Goal: Task Accomplishment & Management: Complete application form

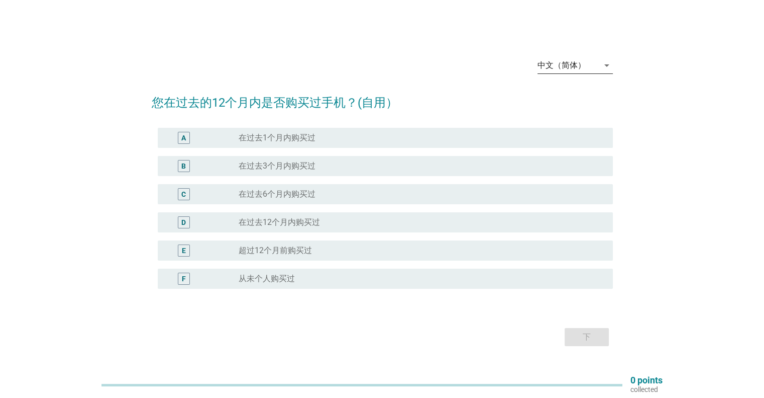
click at [568, 68] on div "中文（简体）" at bounding box center [562, 65] width 48 height 9
click at [567, 70] on div "English" at bounding box center [574, 73] width 59 height 12
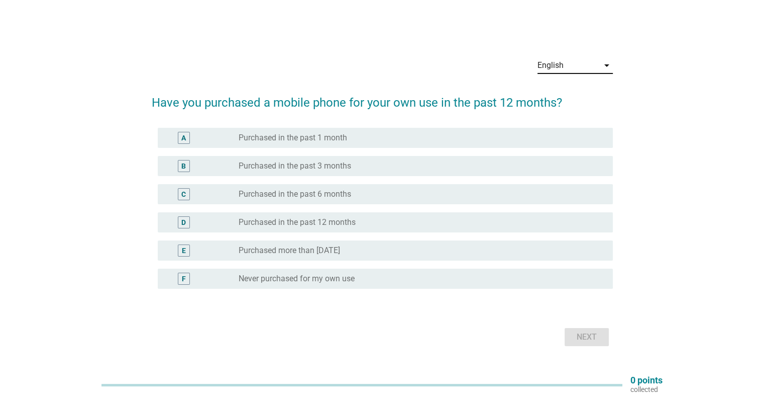
click at [37, 257] on div "English arrow_drop_down Have you purchased a mobile phone for your own use in t…" at bounding box center [382, 199] width 716 height 316
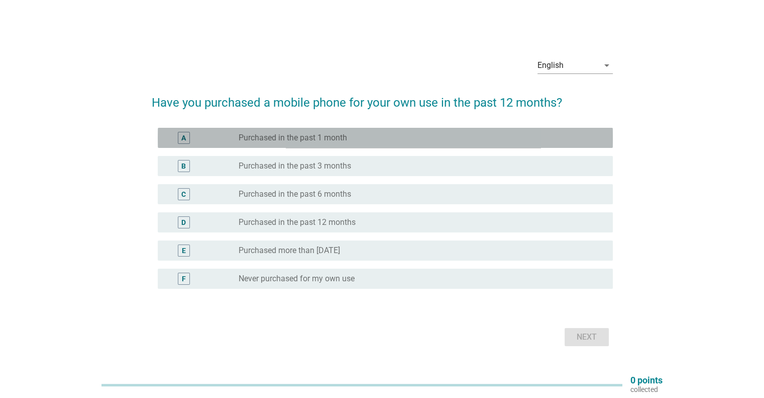
click at [345, 138] on label "Purchased in the past 1 month" at bounding box center [293, 138] width 109 height 10
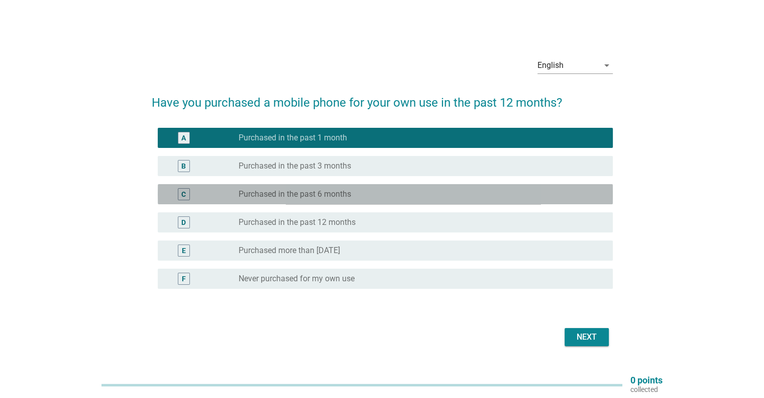
click at [326, 198] on label "Purchased in the past 6 months" at bounding box center [295, 194] width 113 height 10
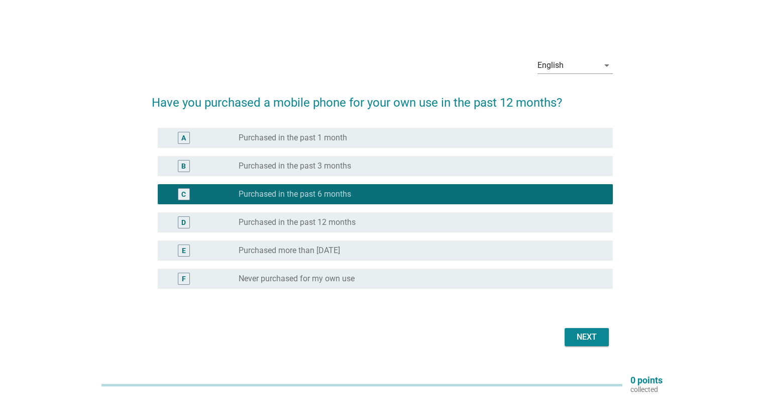
click at [293, 221] on label "Purchased in the past 12 months" at bounding box center [297, 222] width 117 height 10
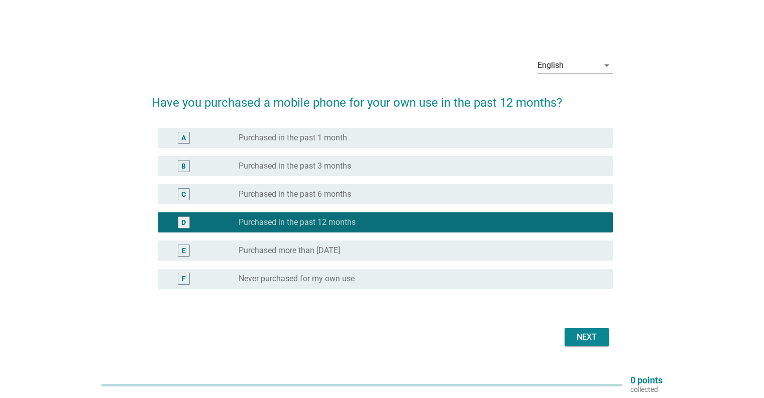
click at [598, 340] on div "Next" at bounding box center [587, 337] width 28 height 12
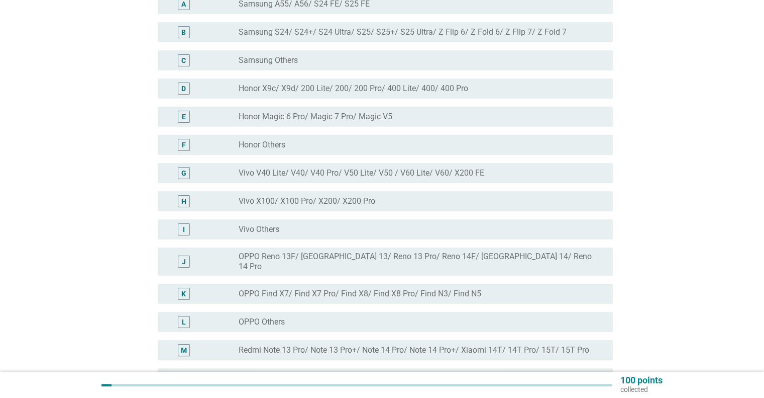
scroll to position [160, 0]
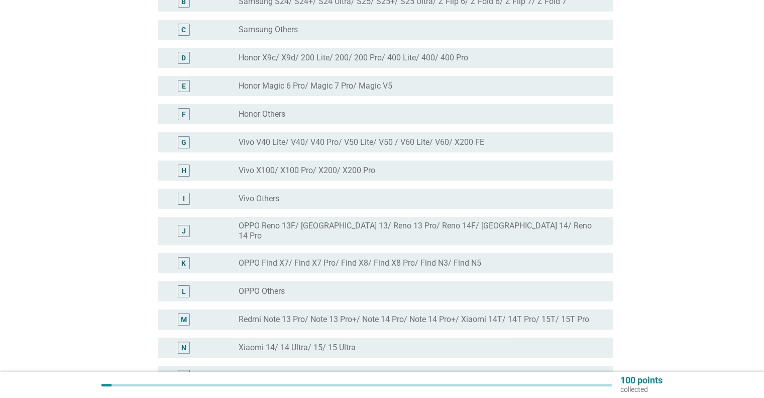
click at [363, 146] on label "Vivo V40 Lite/ V40/ V40 Pro/ V50 Lite/ V50 / V60 Lite/ V60/ X200 FE" at bounding box center [362, 142] width 246 height 10
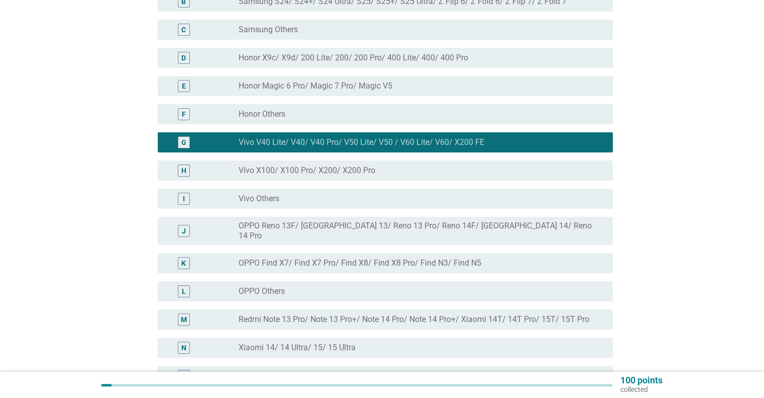
scroll to position [300, 0]
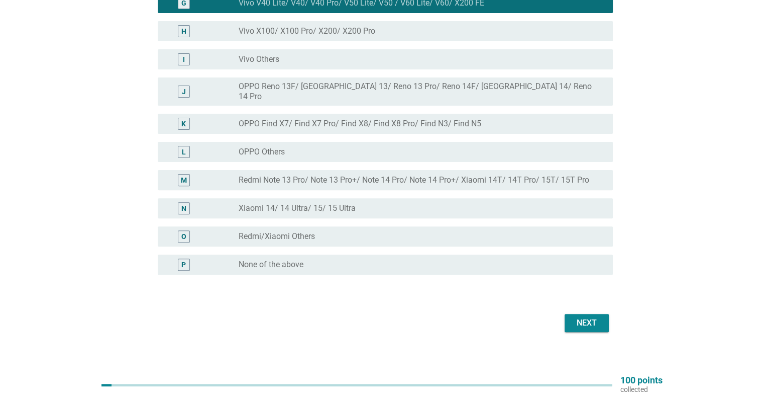
click at [590, 317] on div "Next" at bounding box center [587, 323] width 28 height 12
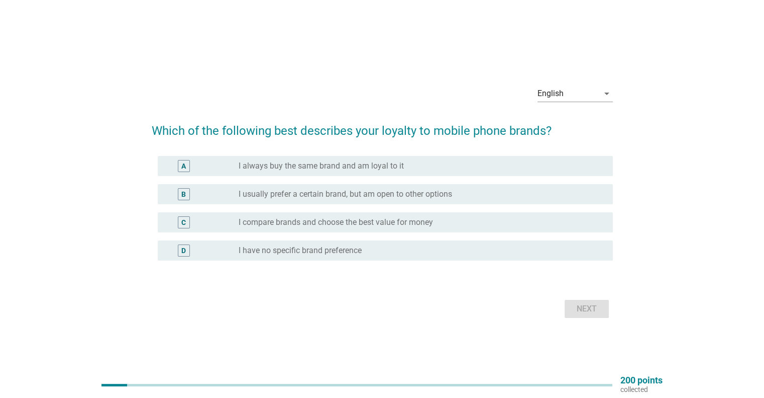
click at [441, 224] on div "radio_button_unchecked I compare brands and choose the best value for money" at bounding box center [418, 222] width 358 height 10
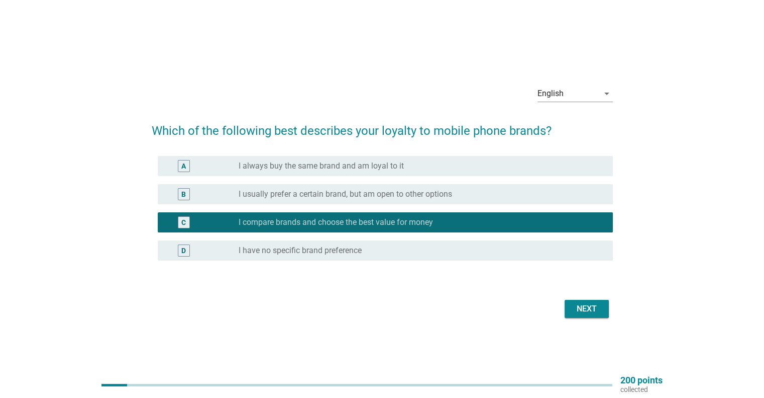
click at [584, 307] on div "Next" at bounding box center [587, 309] width 28 height 12
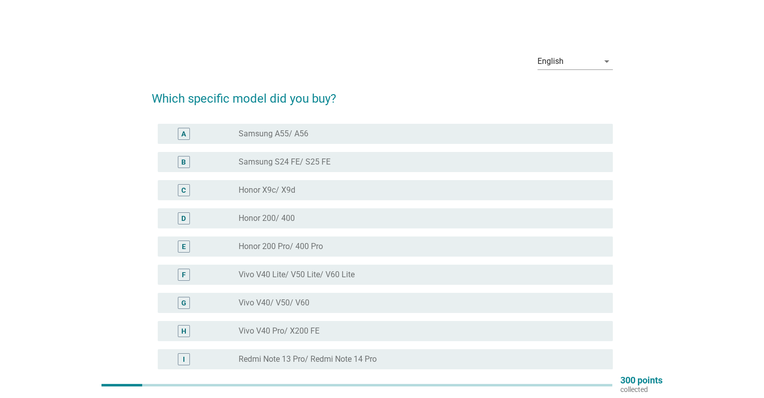
scroll to position [62, 0]
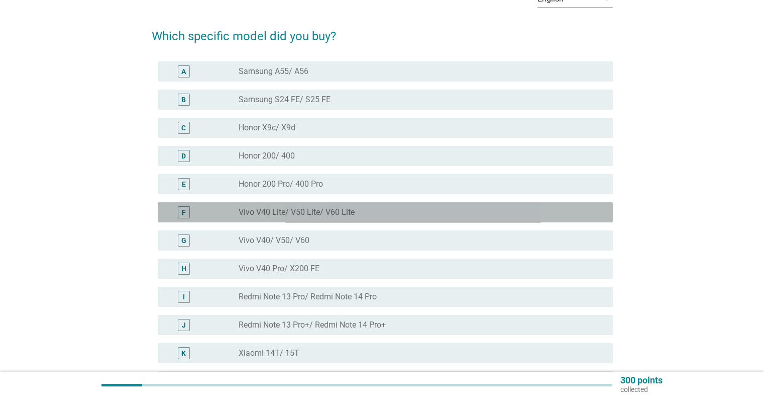
click at [344, 215] on label "Vivo V40 Lite/ V50 Lite/ V60 Lite" at bounding box center [297, 212] width 116 height 10
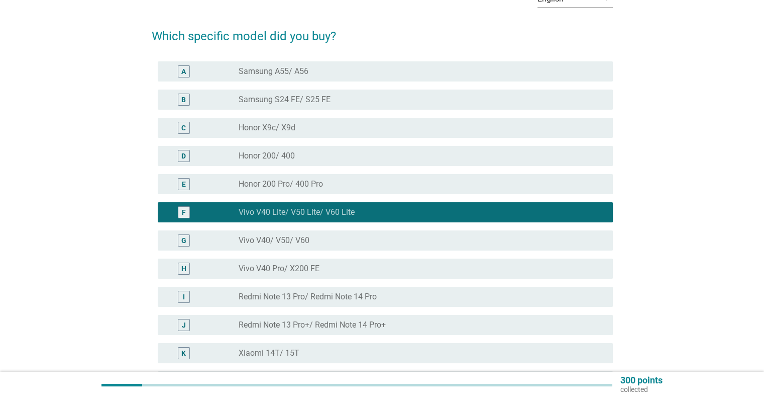
scroll to position [148, 0]
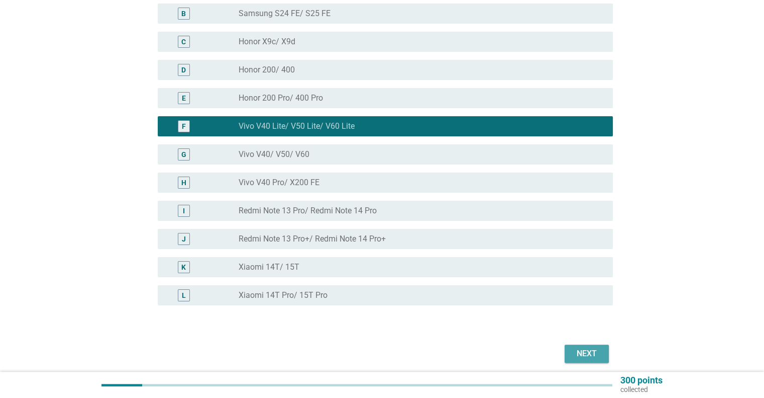
click at [582, 347] on div "Next" at bounding box center [587, 353] width 28 height 12
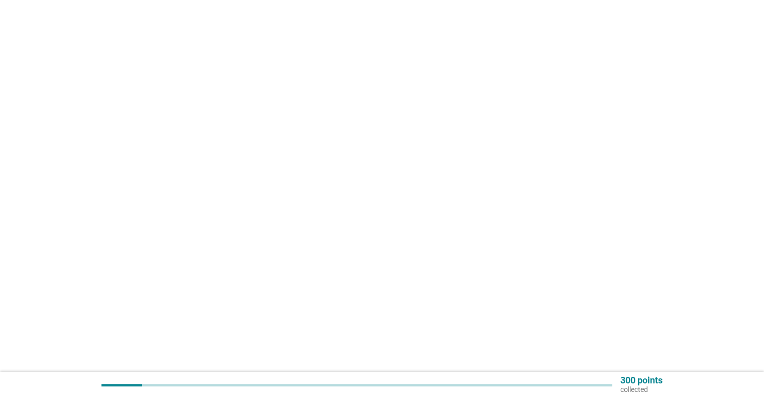
scroll to position [0, 0]
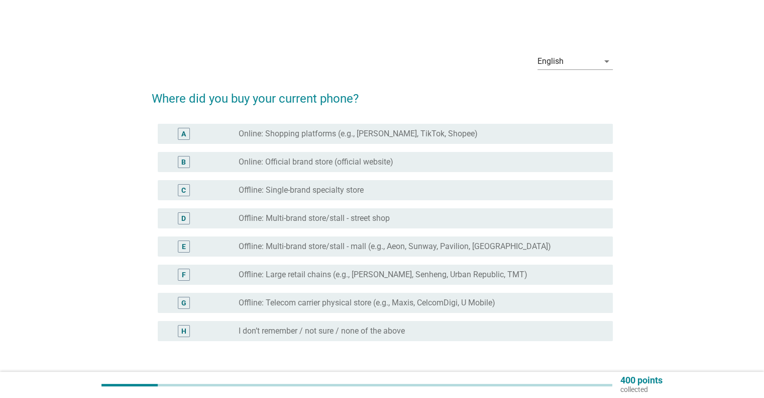
click at [356, 190] on label "Offline: Single-brand specialty store" at bounding box center [301, 190] width 125 height 10
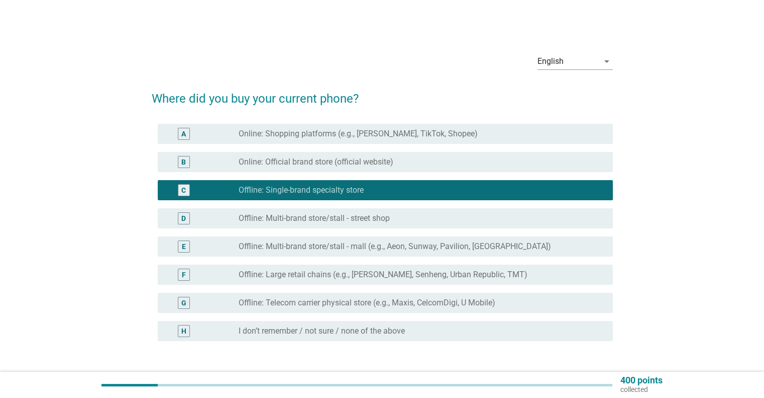
click at [355, 215] on label "Offline: Multi-brand store/stall - street shop" at bounding box center [314, 218] width 151 height 10
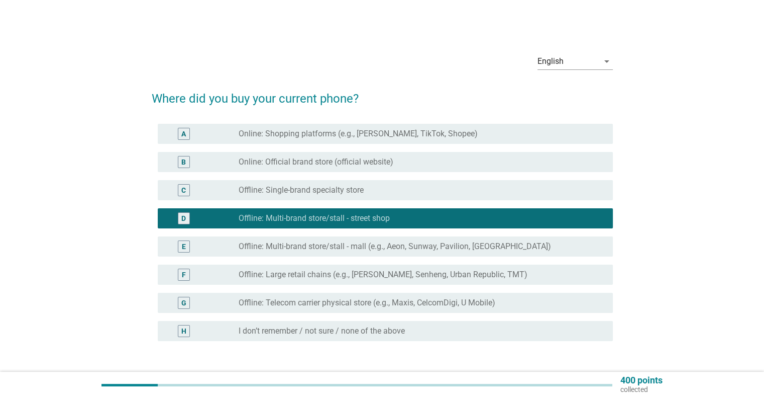
scroll to position [62, 0]
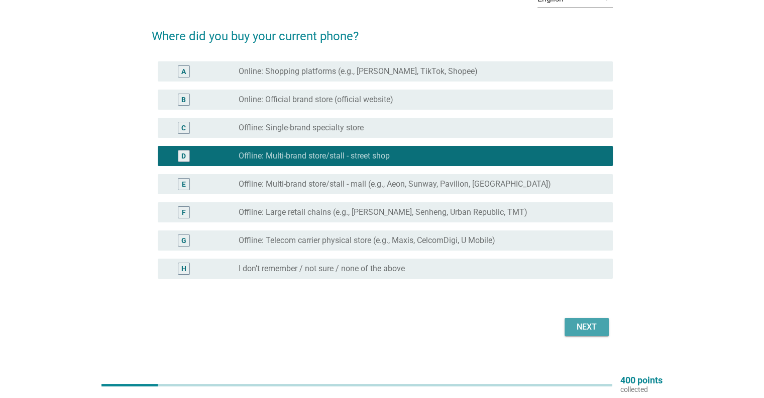
click at [584, 324] on div "Next" at bounding box center [587, 327] width 28 height 12
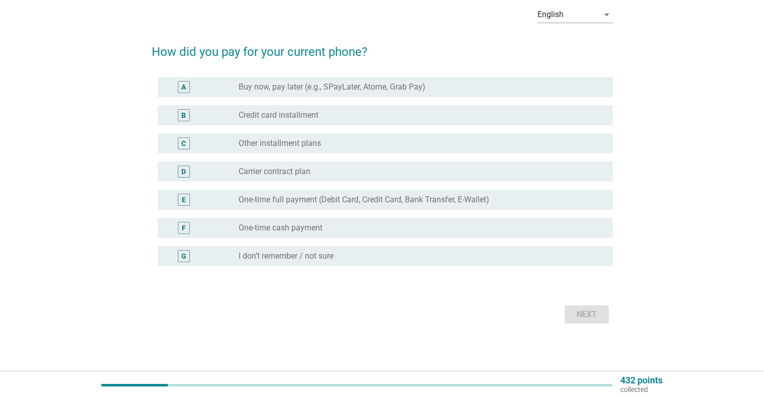
scroll to position [0, 0]
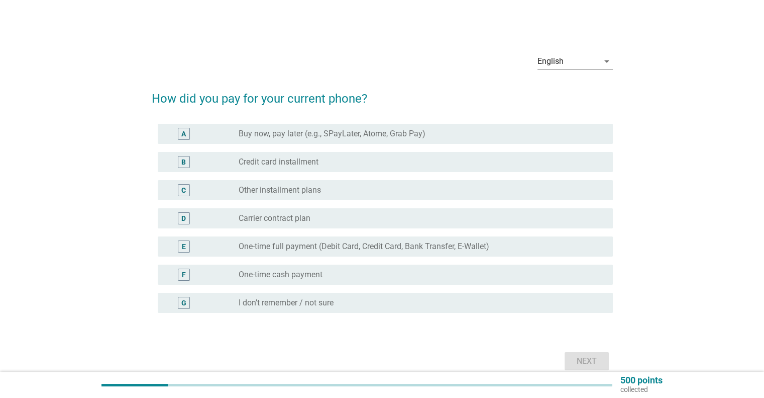
click at [296, 160] on label "Credit card installment" at bounding box center [279, 162] width 80 height 10
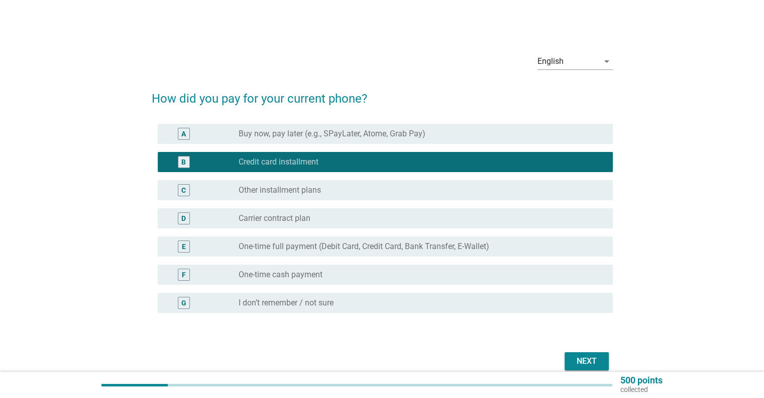
click at [580, 359] on div "Next" at bounding box center [587, 361] width 28 height 12
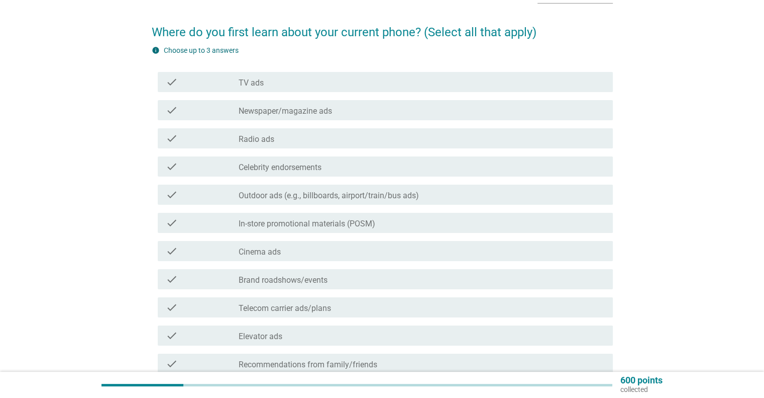
scroll to position [95, 0]
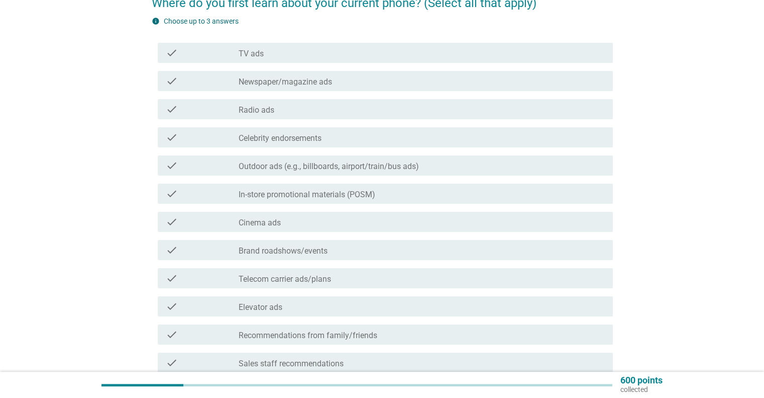
click at [349, 200] on div "check check_box_outline_blank In-store promotional materials (POSM)" at bounding box center [385, 193] width 455 height 20
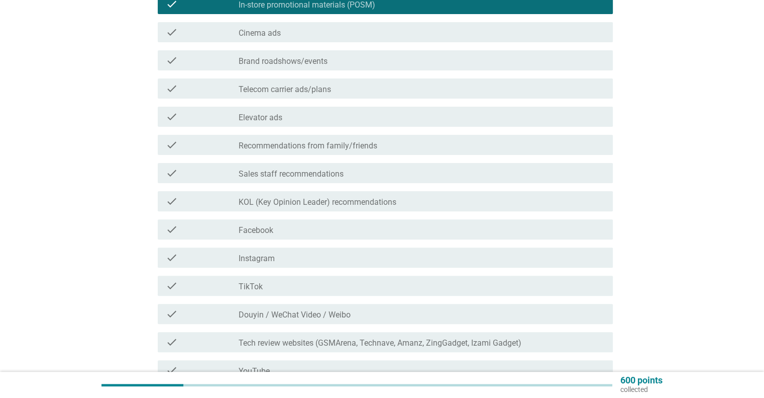
scroll to position [285, 0]
click at [244, 167] on div "check_box_outline_blank Sales staff recommendations" at bounding box center [422, 172] width 366 height 12
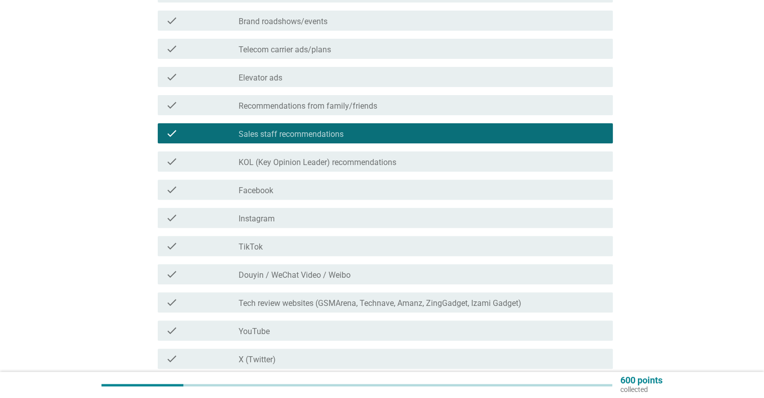
scroll to position [323, 0]
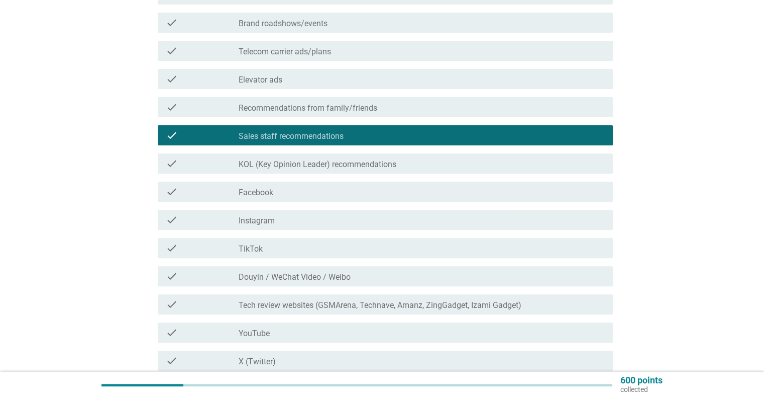
click at [289, 110] on label "Recommendations from family/friends" at bounding box center [308, 108] width 139 height 10
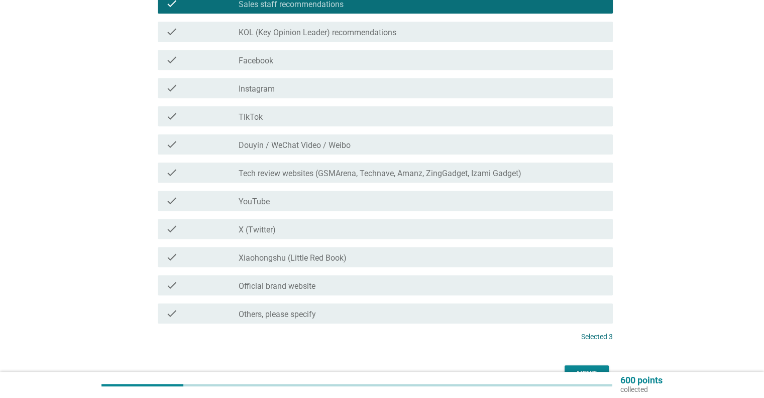
scroll to position [514, 0]
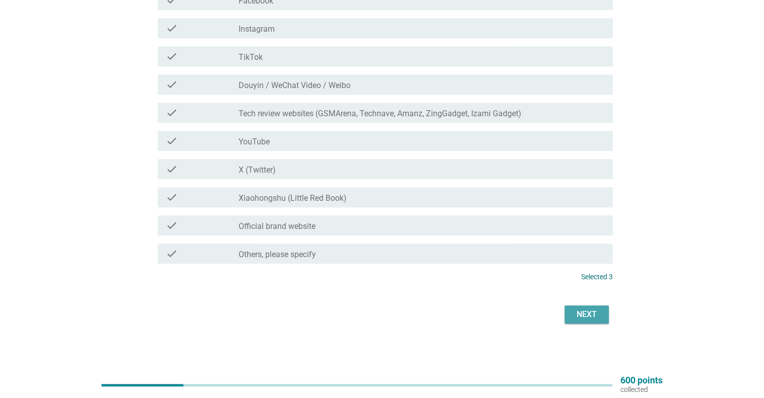
click at [579, 312] on div "Next" at bounding box center [587, 314] width 28 height 12
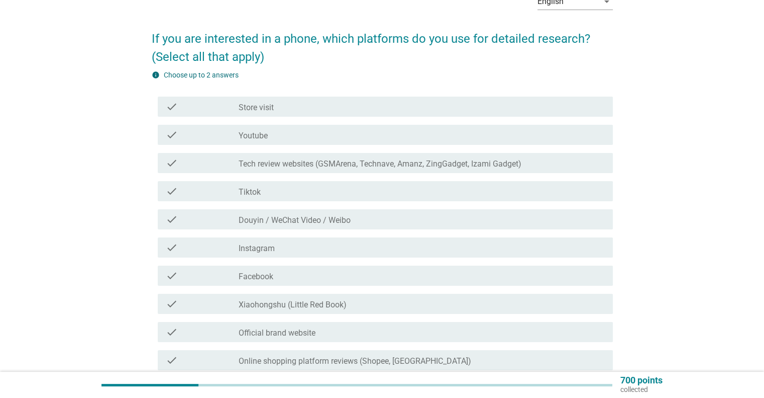
scroll to position [60, 0]
click at [248, 108] on label "Store visit" at bounding box center [256, 107] width 35 height 10
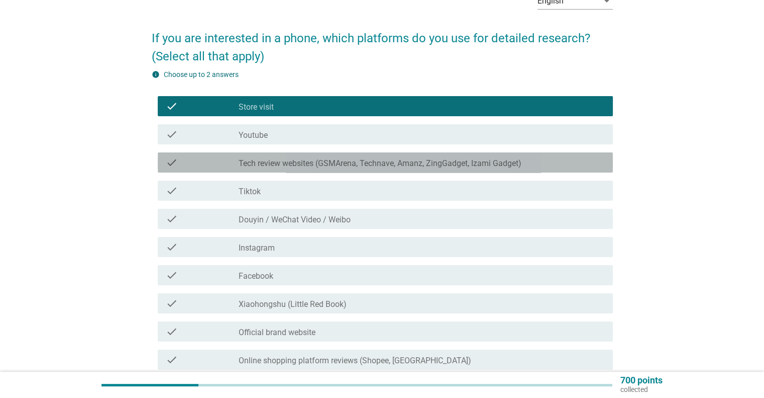
click at [281, 166] on label "Tech review websites (GSMArena, Technave, Amanz, ZingGadget, Izami Gadget)" at bounding box center [380, 163] width 283 height 10
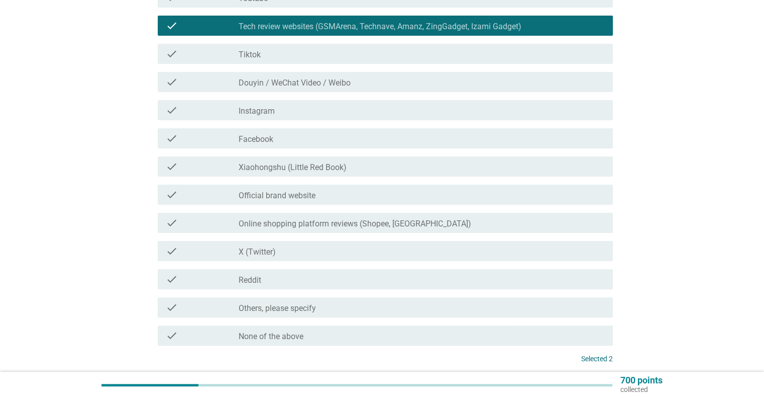
scroll to position [279, 0]
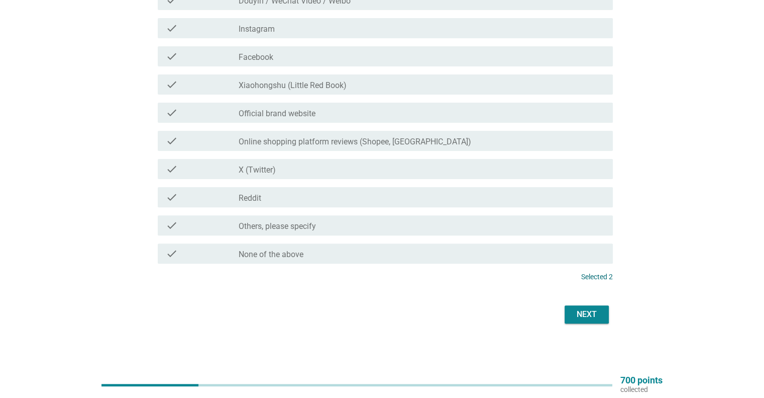
click at [593, 317] on div "Next" at bounding box center [587, 314] width 28 height 12
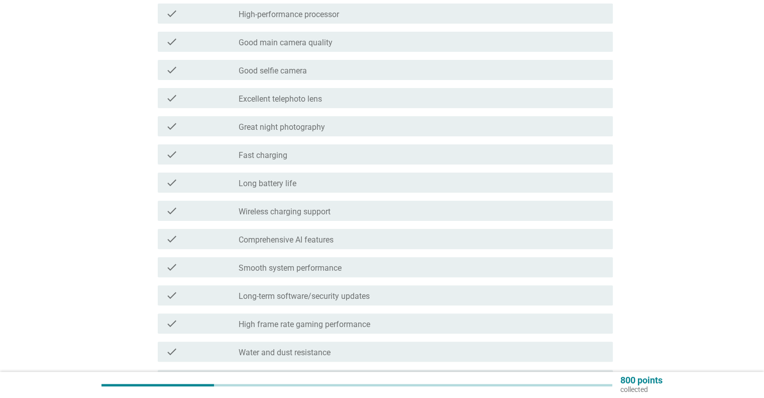
scroll to position [237, 0]
click at [265, 182] on label "Long battery life" at bounding box center [268, 184] width 58 height 10
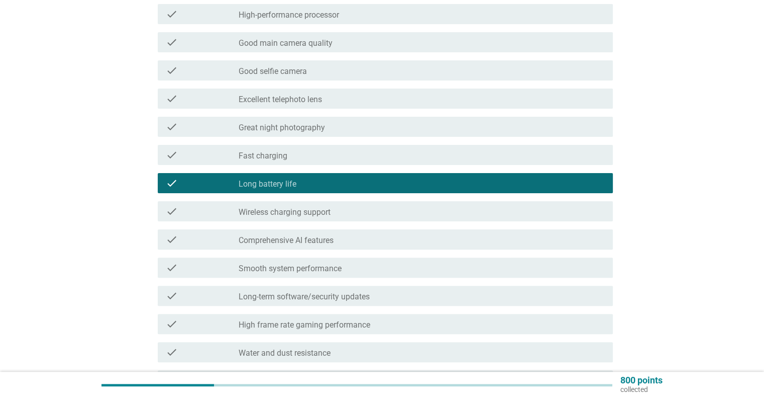
click at [282, 128] on label "Great night photography" at bounding box center [282, 128] width 86 height 10
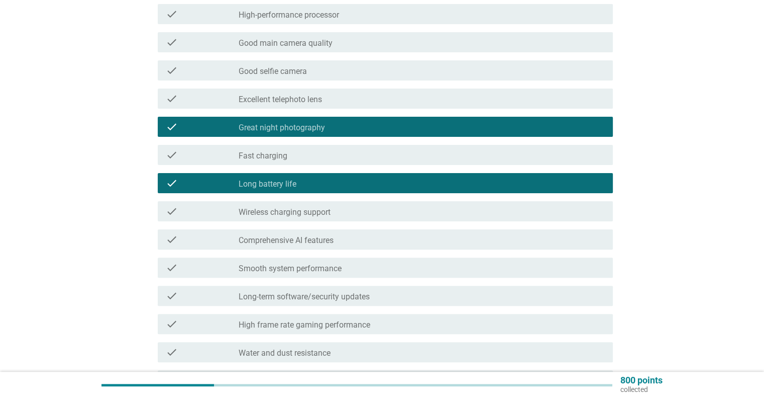
scroll to position [190, 0]
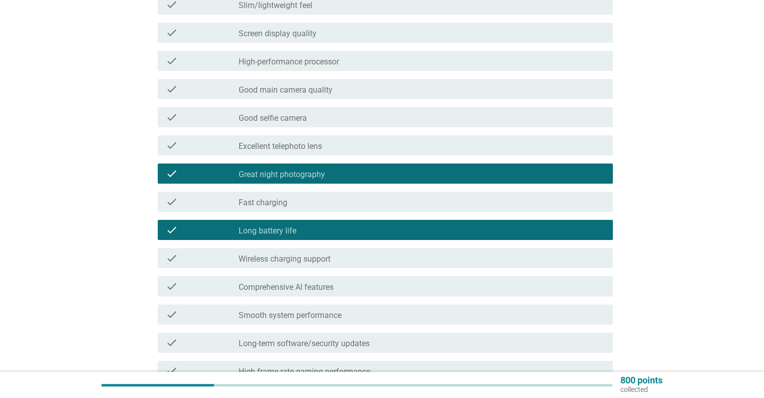
click at [286, 114] on label "Good selfie camera" at bounding box center [273, 118] width 68 height 10
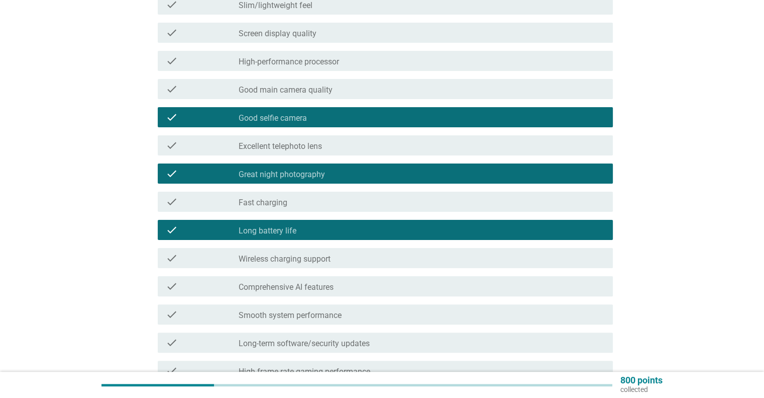
click at [290, 88] on label "Good main camera quality" at bounding box center [286, 90] width 94 height 10
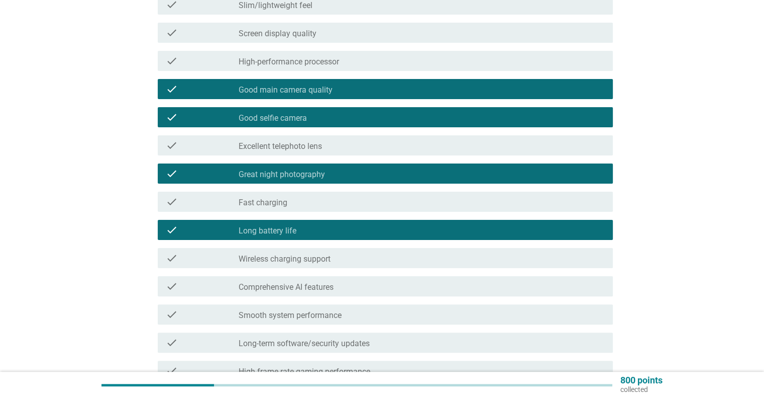
click at [284, 116] on label "Good selfie camera" at bounding box center [273, 118] width 68 height 10
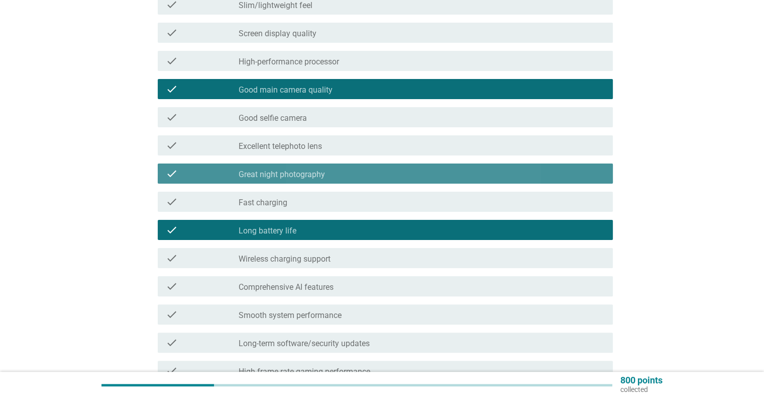
click at [288, 176] on label "Great night photography" at bounding box center [282, 174] width 86 height 10
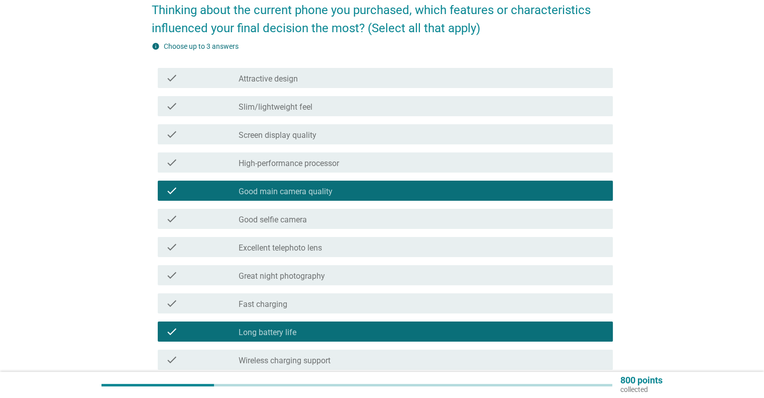
scroll to position [85, 0]
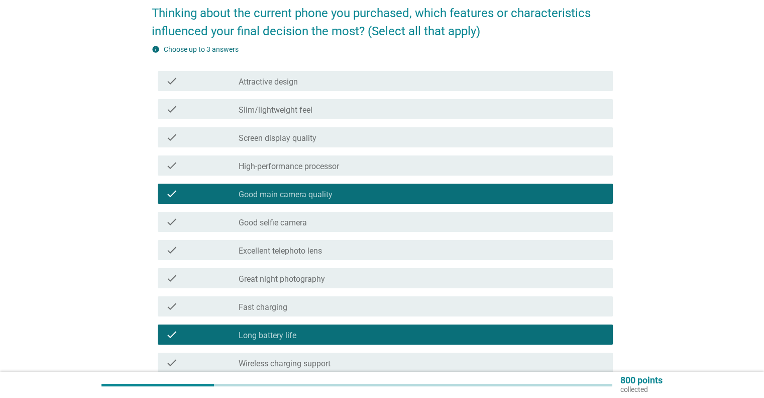
click at [263, 102] on div "check check_box_outline_blank Slim/lightweight feel" at bounding box center [385, 109] width 455 height 20
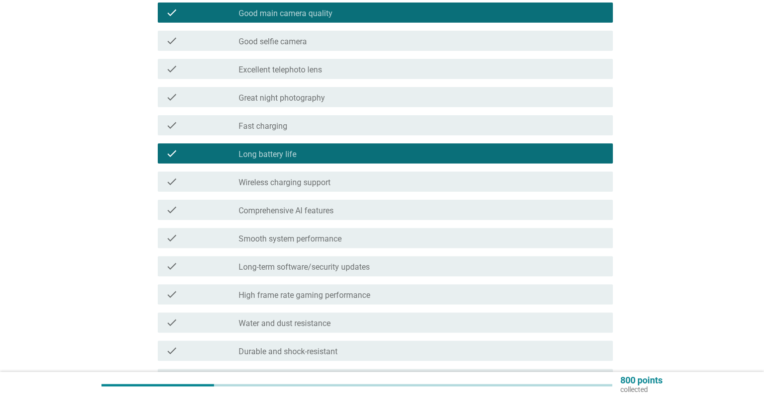
scroll to position [392, 0]
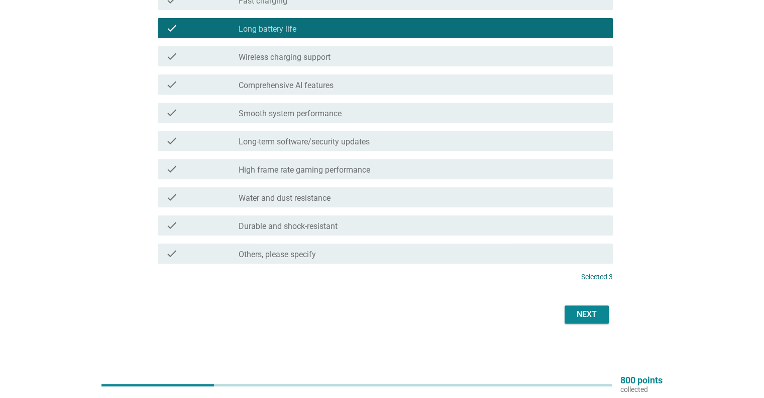
click at [592, 312] on div "Next" at bounding box center [587, 314] width 28 height 12
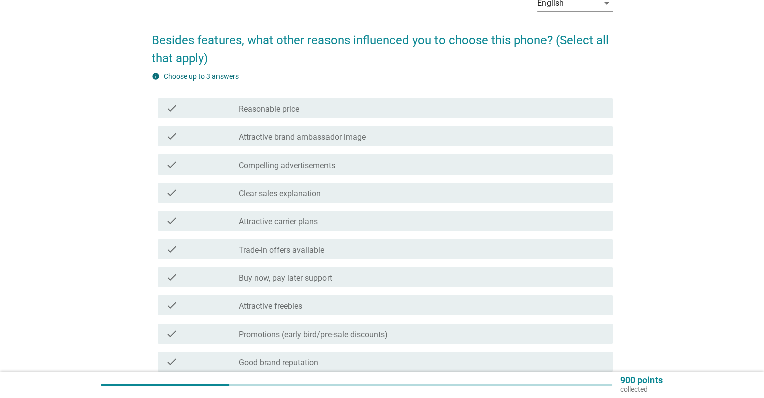
scroll to position [67, 0]
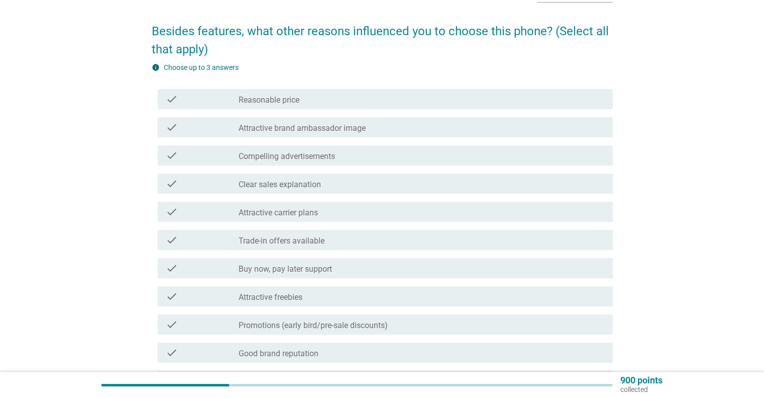
click at [281, 101] on label "Reasonable price" at bounding box center [269, 100] width 61 height 10
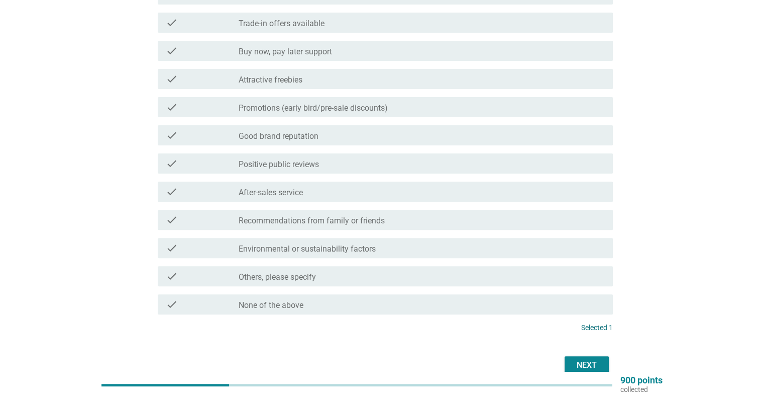
scroll to position [283, 0]
click at [295, 198] on label "After-sales service" at bounding box center [271, 194] width 64 height 10
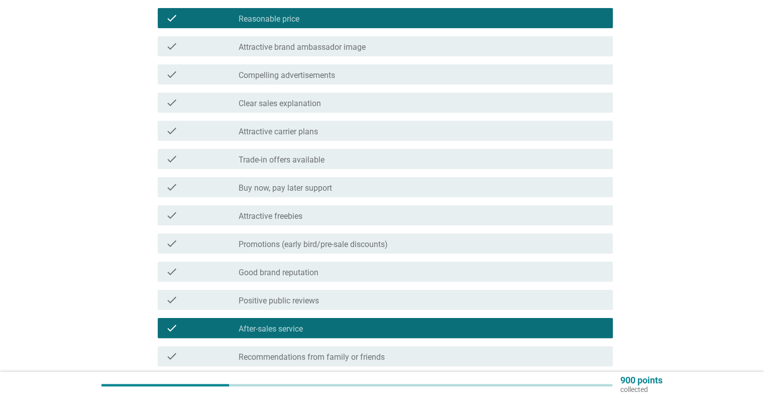
scroll to position [148, 0]
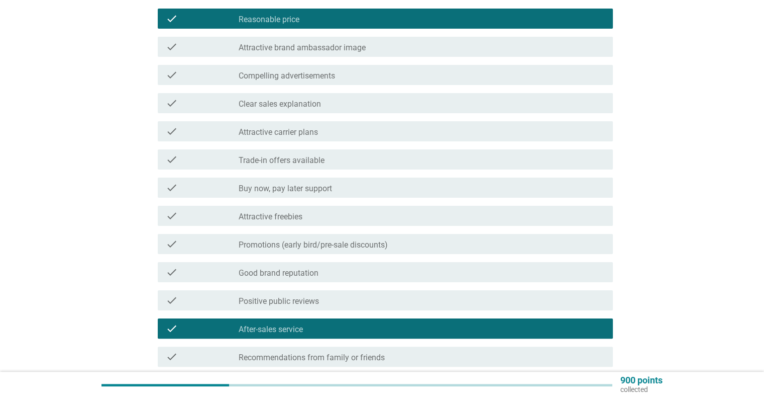
click at [312, 102] on label "Clear sales explanation" at bounding box center [280, 104] width 82 height 10
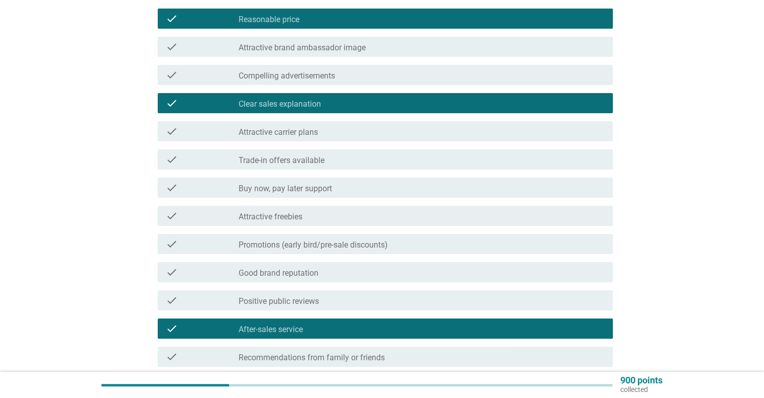
scroll to position [335, 0]
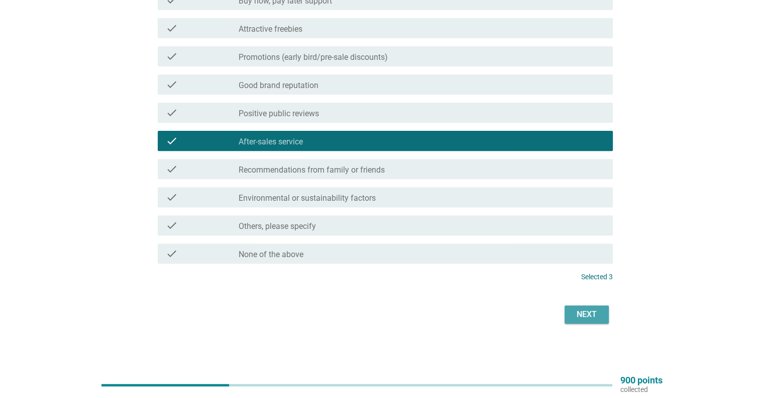
click at [592, 318] on div "Next" at bounding box center [587, 314] width 28 height 12
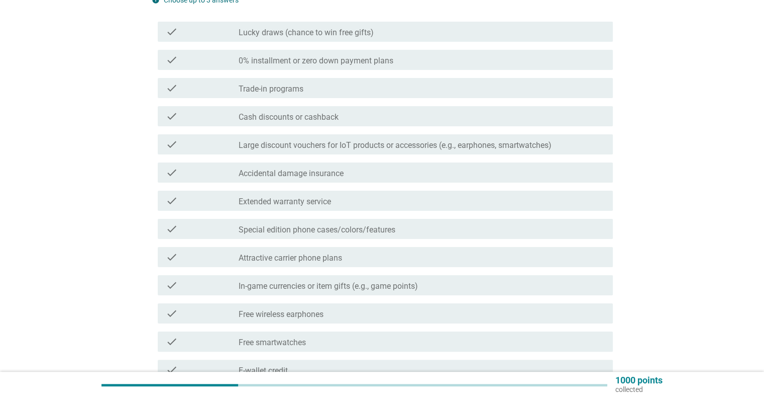
scroll to position [127, 0]
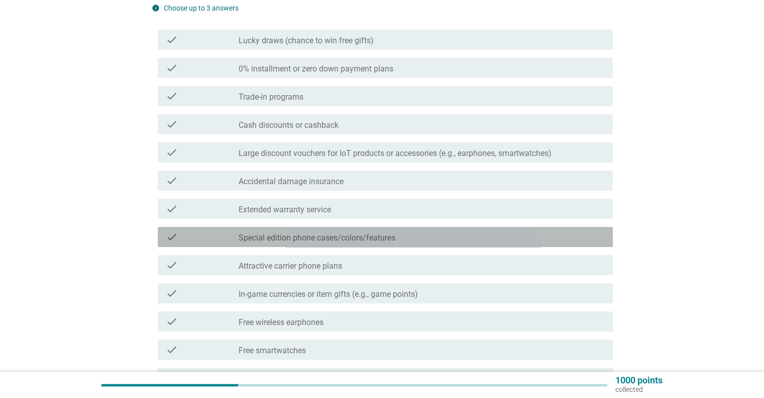
click at [236, 235] on div "check" at bounding box center [202, 237] width 73 height 12
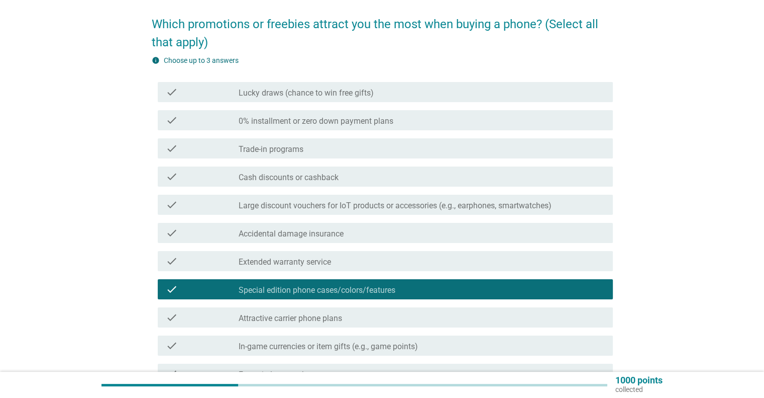
scroll to position [72, 0]
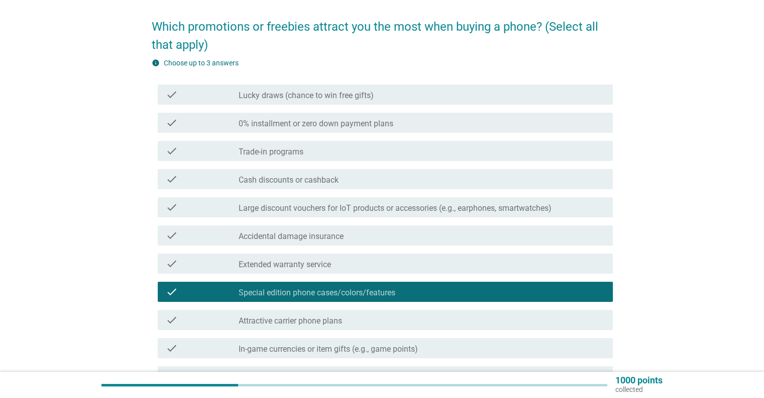
click at [275, 182] on label "Cash discounts or cashback" at bounding box center [289, 180] width 100 height 10
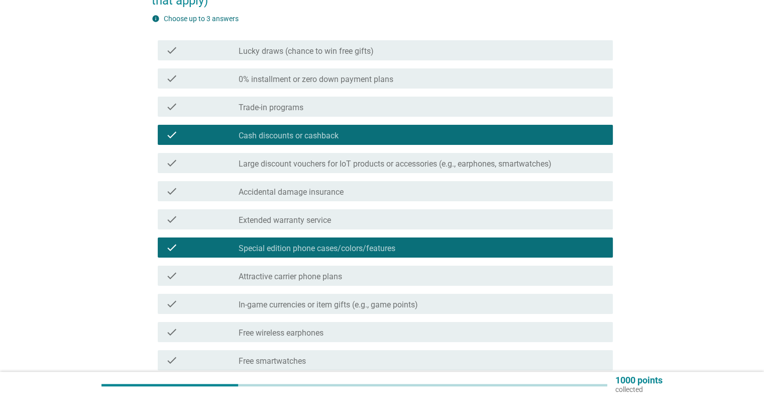
scroll to position [117, 0]
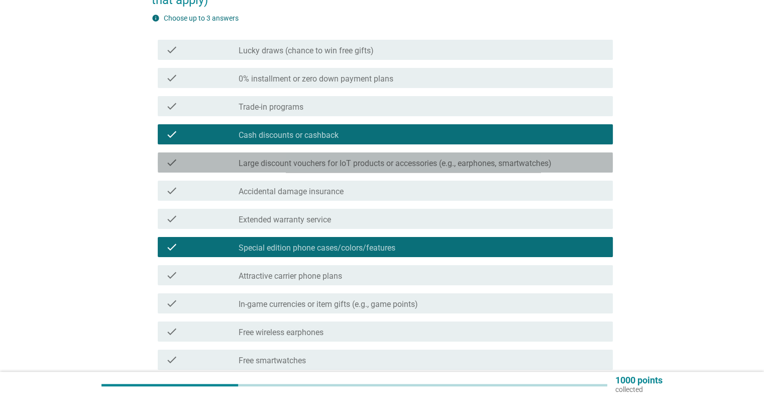
click at [269, 166] on label "Large discount vouchers for IoT products or accessories (e.g., earphones, smart…" at bounding box center [395, 163] width 313 height 10
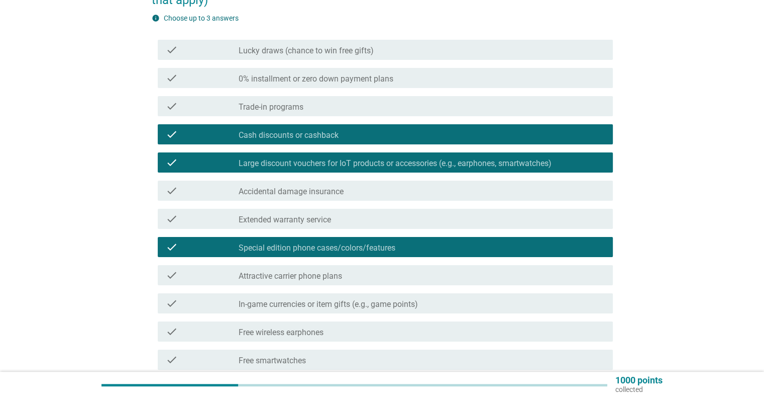
scroll to position [273, 0]
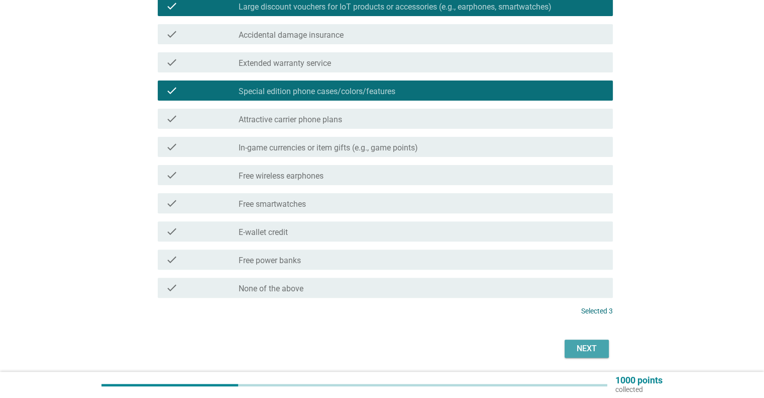
click at [580, 344] on div "Next" at bounding box center [587, 348] width 28 height 12
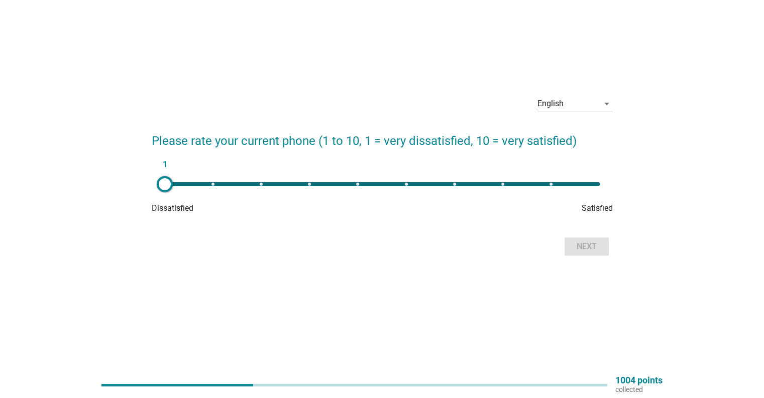
scroll to position [0, 0]
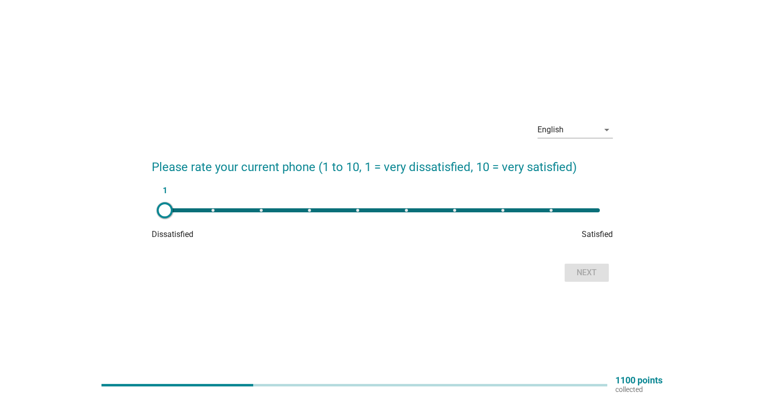
click at [553, 210] on div "1" at bounding box center [382, 210] width 435 height 4
click at [595, 207] on div "9" at bounding box center [382, 210] width 451 height 20
type input "10"
click at [591, 278] on button "Next" at bounding box center [587, 272] width 44 height 18
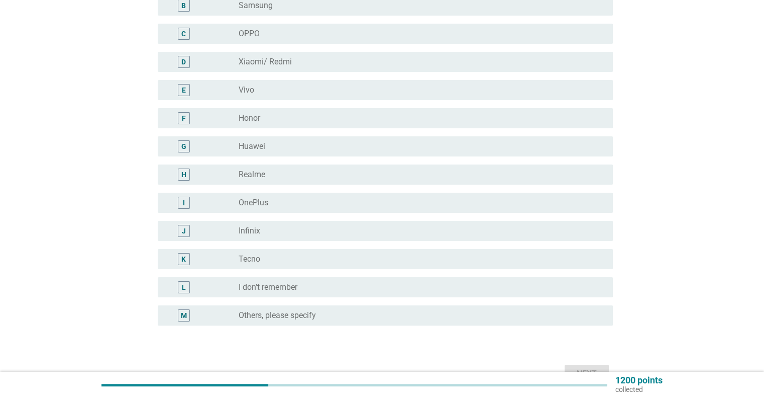
scroll to position [156, 0]
click at [254, 121] on label "Honor" at bounding box center [250, 118] width 22 height 10
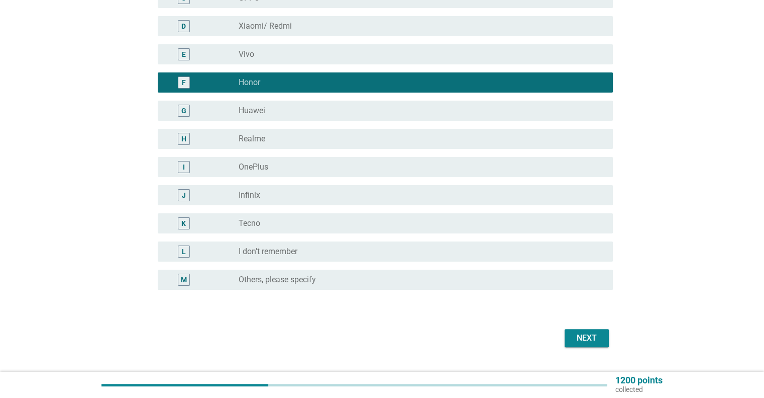
scroll to position [215, 0]
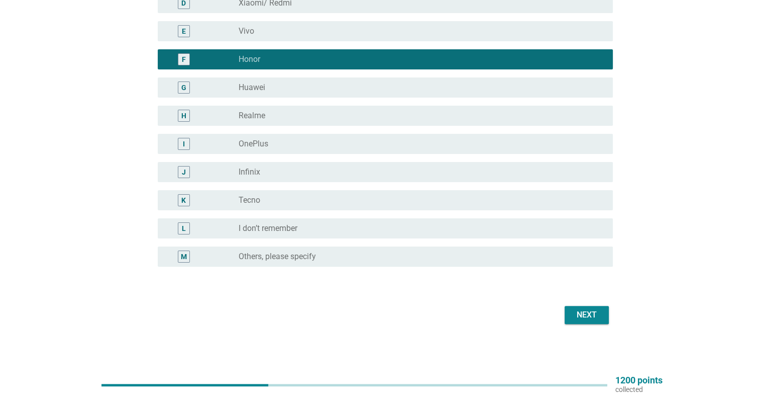
click at [589, 306] on button "Next" at bounding box center [587, 315] width 44 height 18
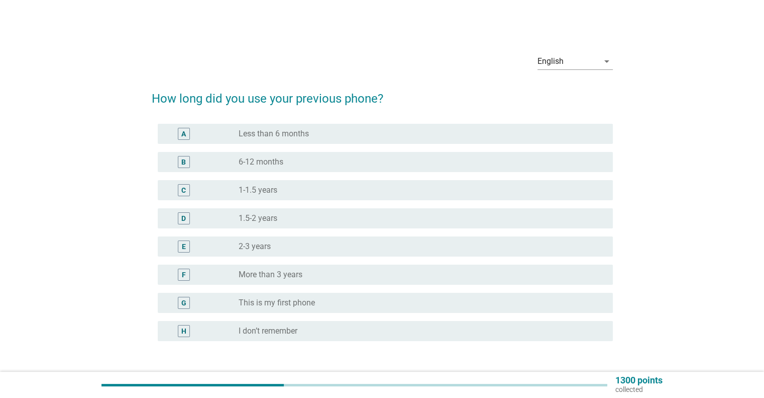
click at [297, 278] on label "More than 3 years" at bounding box center [271, 274] width 64 height 10
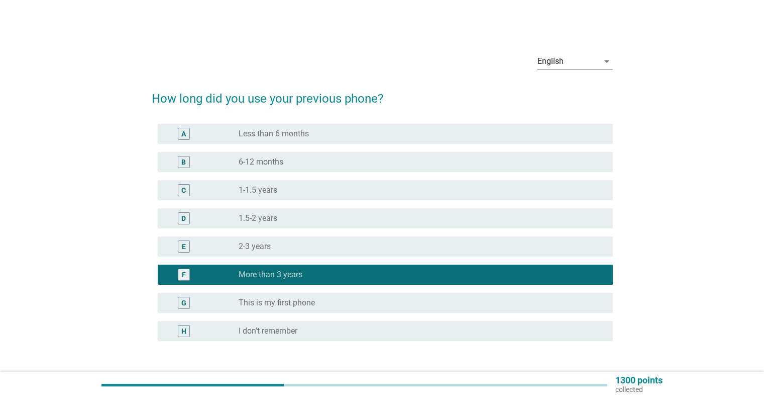
scroll to position [74, 0]
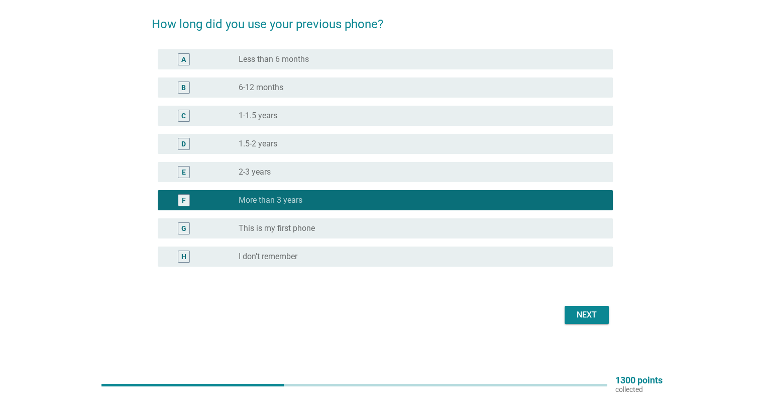
click at [359, 174] on div "radio_button_unchecked 2-3 years" at bounding box center [418, 172] width 358 height 10
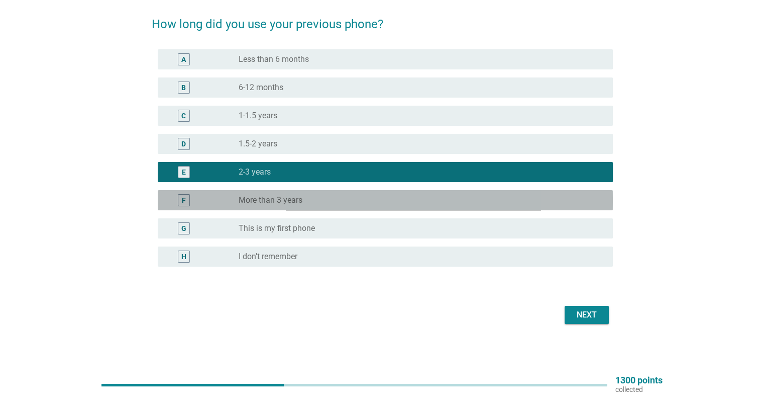
click at [302, 199] on label "More than 3 years" at bounding box center [271, 200] width 64 height 10
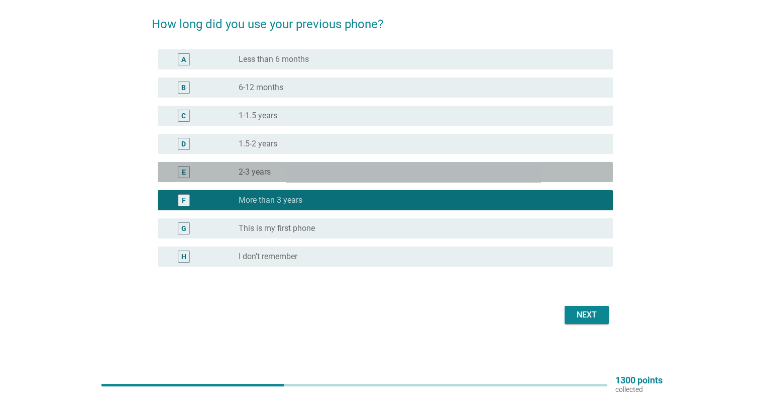
click at [342, 176] on div "radio_button_unchecked 2-3 years" at bounding box center [422, 172] width 366 height 12
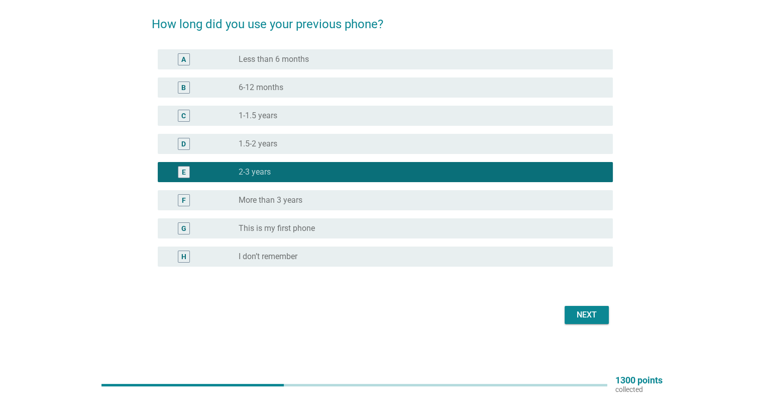
click at [588, 317] on div "Next" at bounding box center [587, 315] width 28 height 12
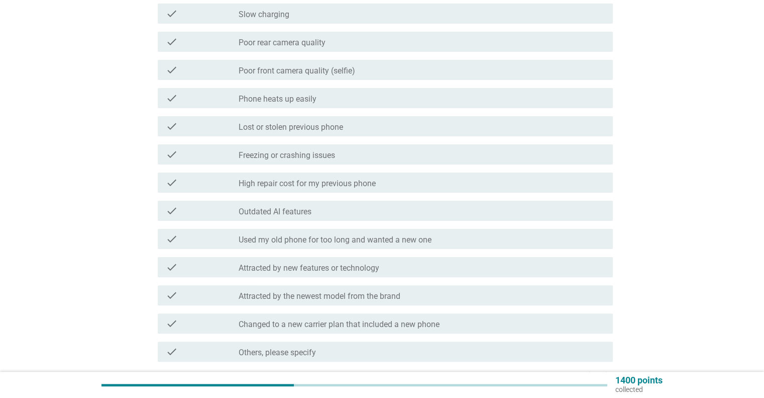
scroll to position [223, 0]
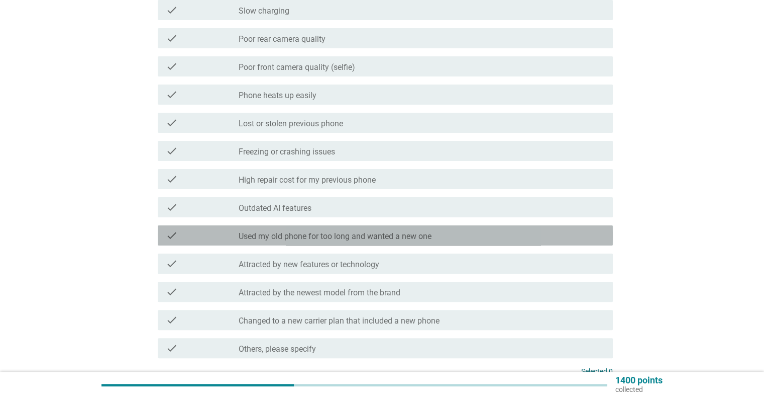
click at [382, 238] on label "Used my old phone for too long and wanted a new one" at bounding box center [335, 236] width 193 height 10
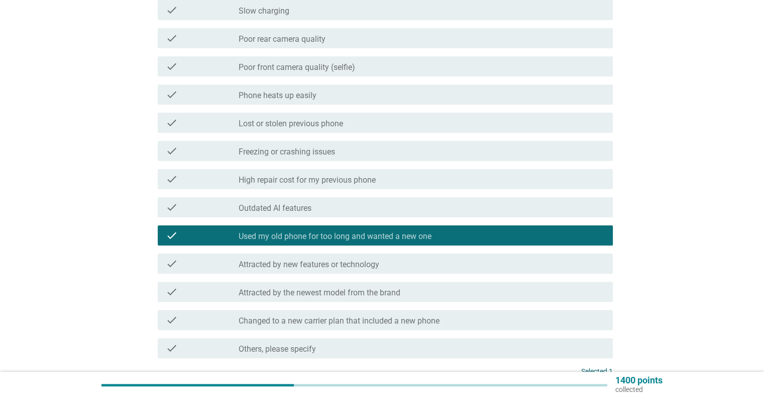
scroll to position [317, 0]
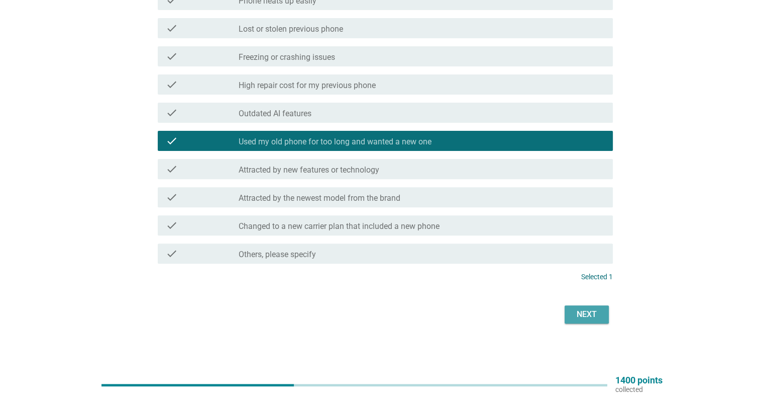
click at [596, 313] on div "Next" at bounding box center [587, 314] width 28 height 12
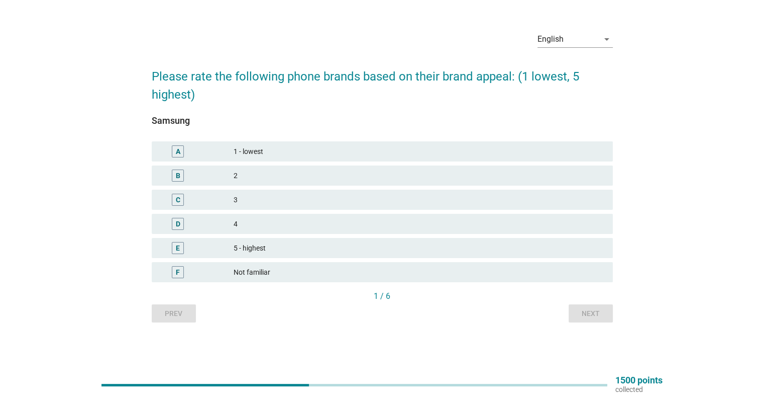
scroll to position [0, 0]
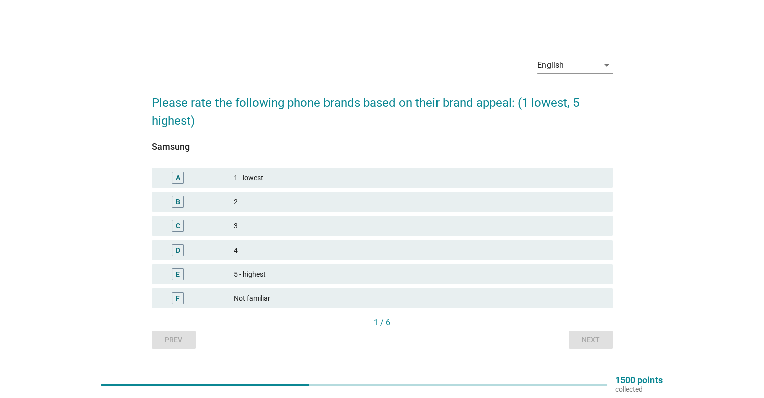
click at [173, 235] on div "C 3" at bounding box center [382, 226] width 461 height 20
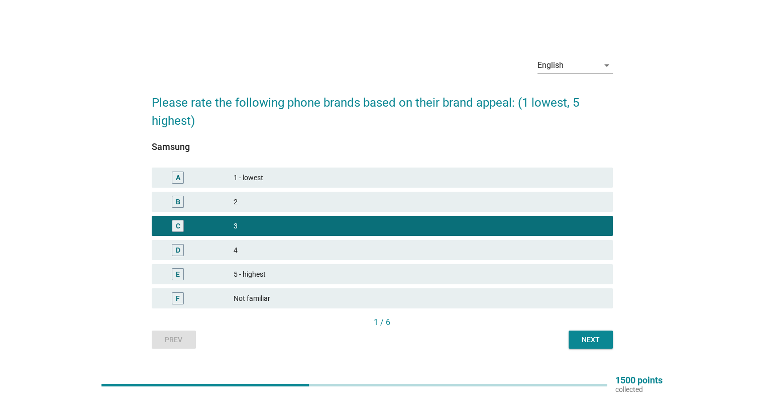
click at [583, 341] on div "Next" at bounding box center [591, 339] width 28 height 11
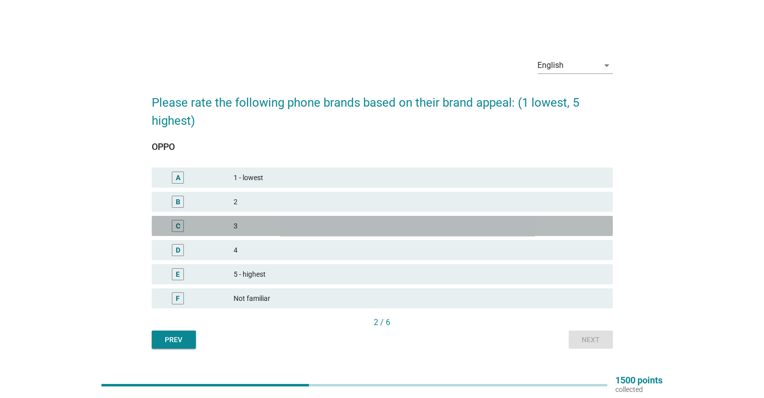
click at [257, 228] on div "3" at bounding box center [419, 226] width 371 height 12
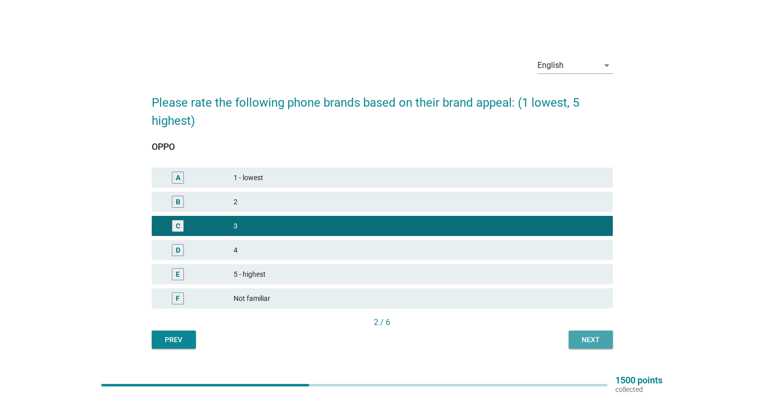
click at [578, 339] on div "Next" at bounding box center [591, 339] width 28 height 11
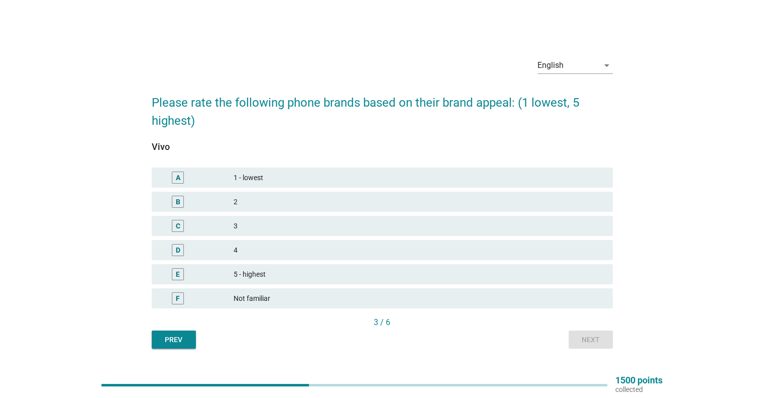
click at [261, 245] on div "4" at bounding box center [419, 250] width 371 height 12
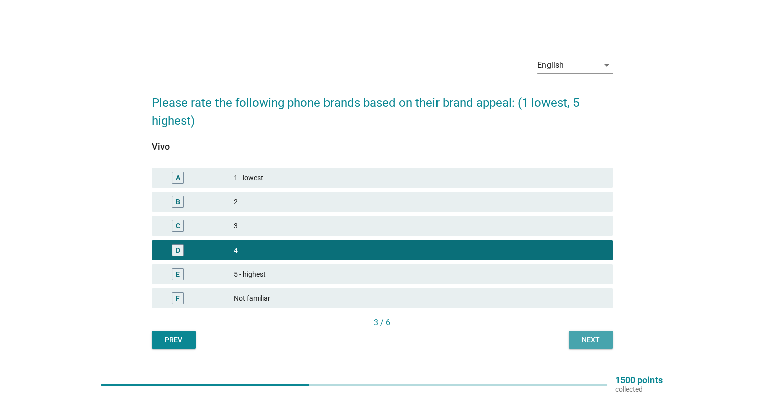
click at [594, 341] on div "Next" at bounding box center [591, 339] width 28 height 11
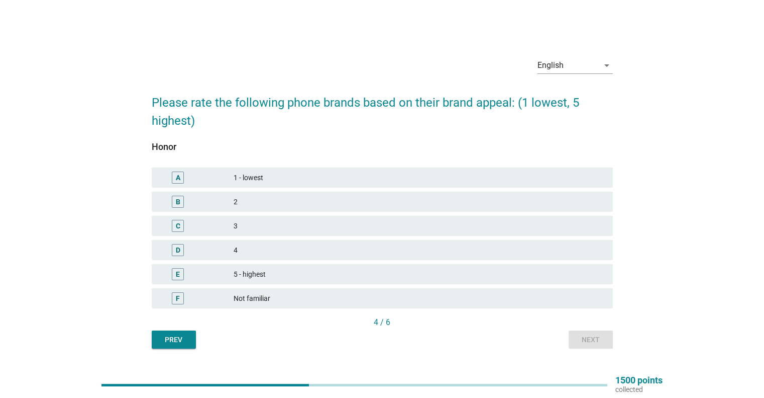
click at [244, 248] on div "4" at bounding box center [419, 250] width 371 height 12
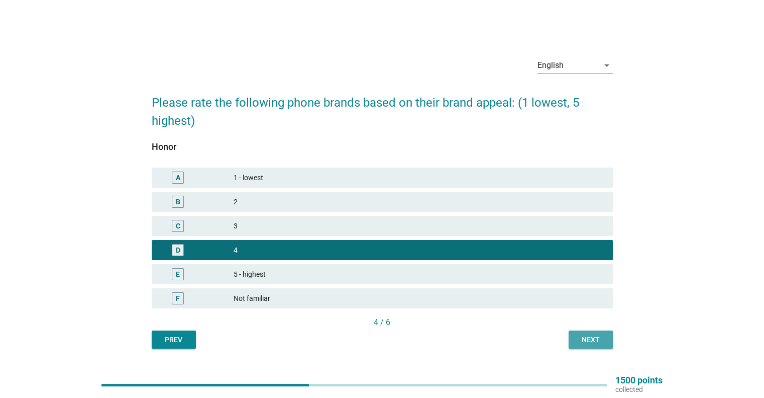
click at [577, 341] on div "Next" at bounding box center [591, 339] width 28 height 11
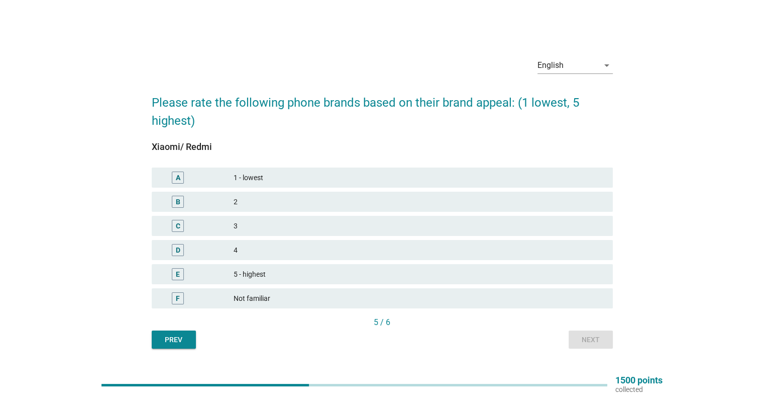
click at [254, 223] on div "3" at bounding box center [419, 226] width 371 height 12
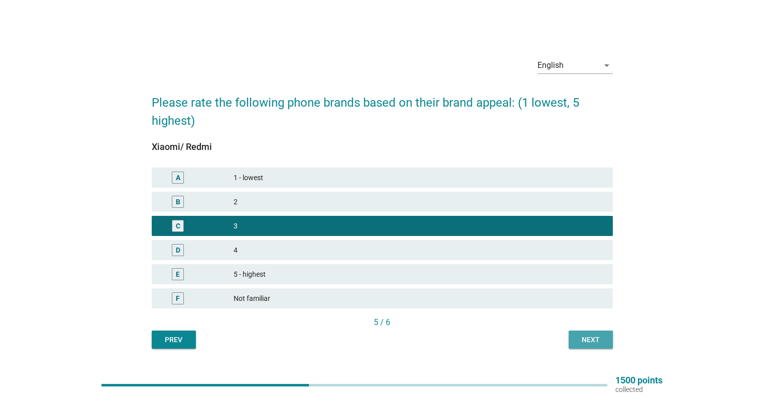
click at [583, 340] on div "Next" at bounding box center [591, 339] width 28 height 11
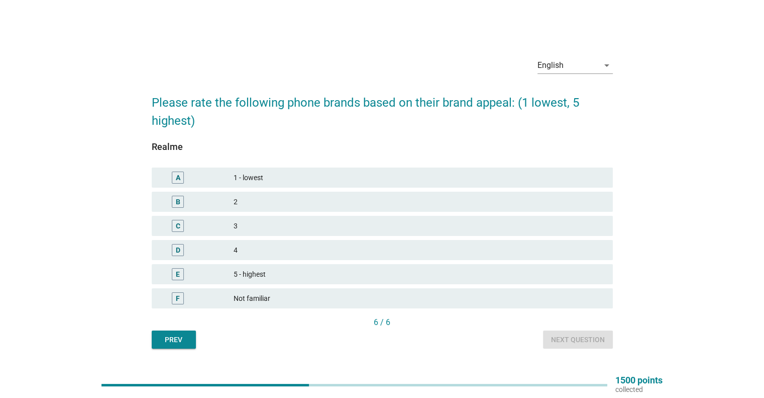
click at [261, 225] on div "3" at bounding box center [419, 226] width 371 height 12
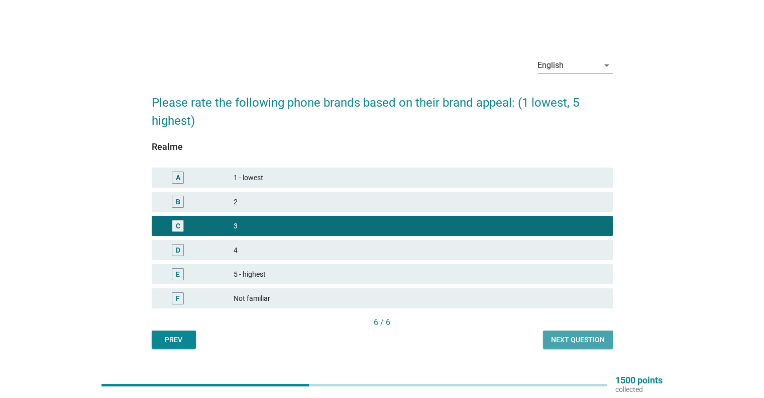
click at [572, 341] on div "Next question" at bounding box center [578, 339] width 54 height 11
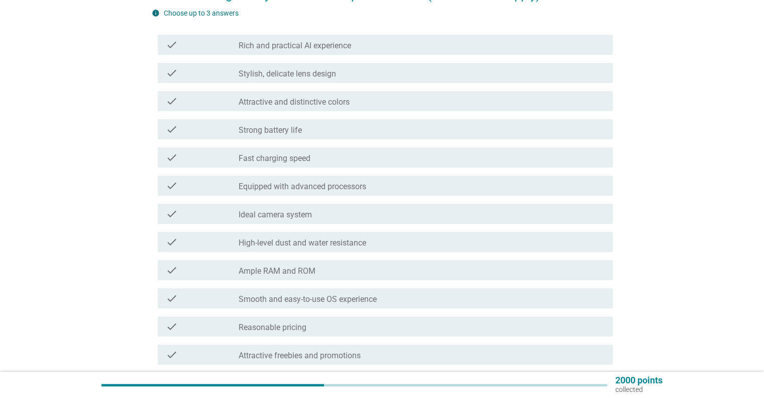
scroll to position [103, 0]
click at [247, 223] on div "check check_box_outline_blank Ideal camera system" at bounding box center [385, 215] width 455 height 20
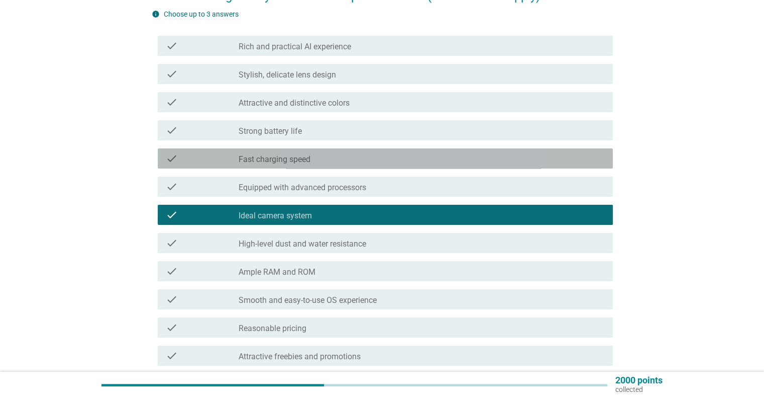
click at [265, 152] on div "check_box_outline_blank Fast charging speed" at bounding box center [422, 158] width 366 height 12
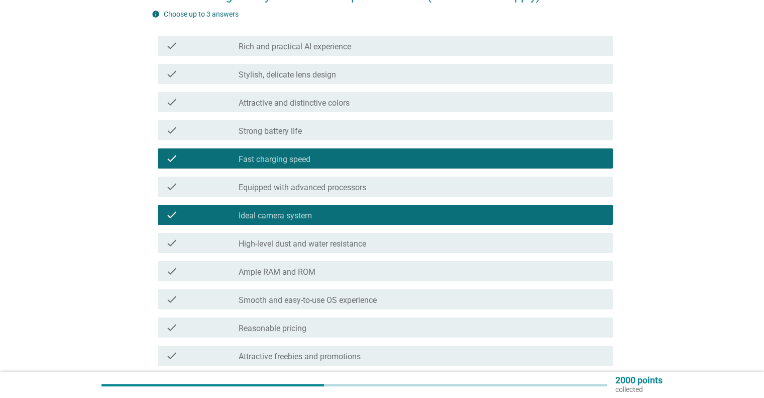
click at [294, 129] on label "Strong battery life" at bounding box center [270, 131] width 63 height 10
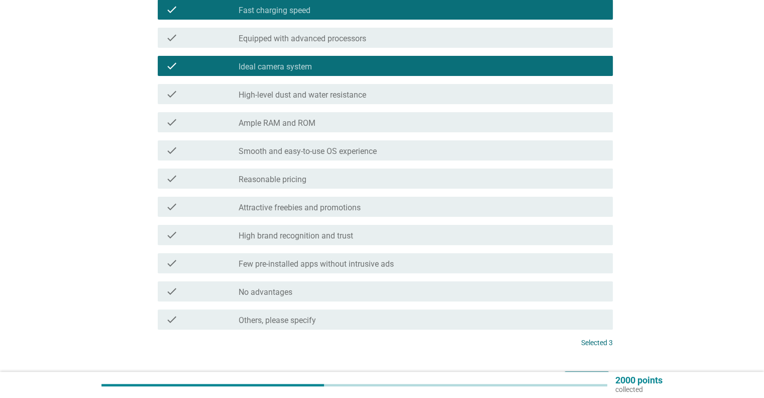
scroll to position [269, 0]
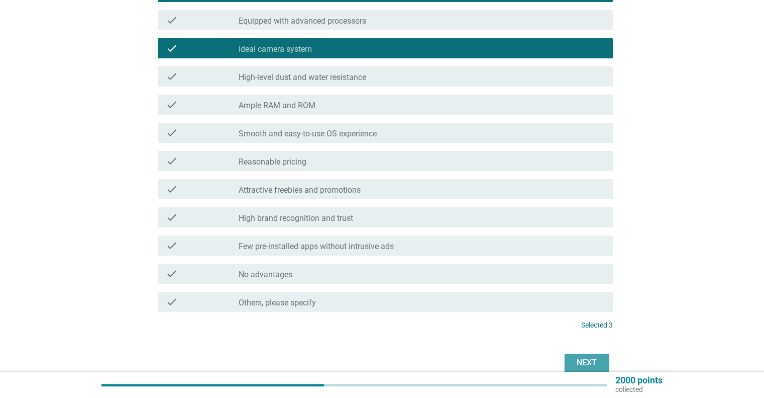
click at [580, 357] on div "Next" at bounding box center [587, 362] width 28 height 12
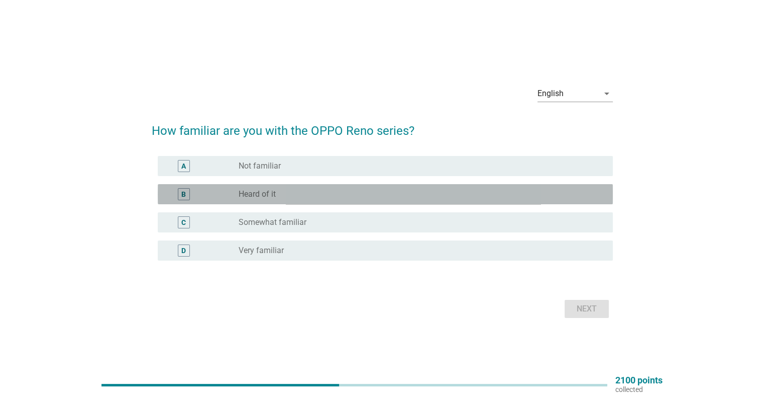
click at [275, 200] on div "B radio_button_unchecked Heard of it" at bounding box center [385, 194] width 455 height 20
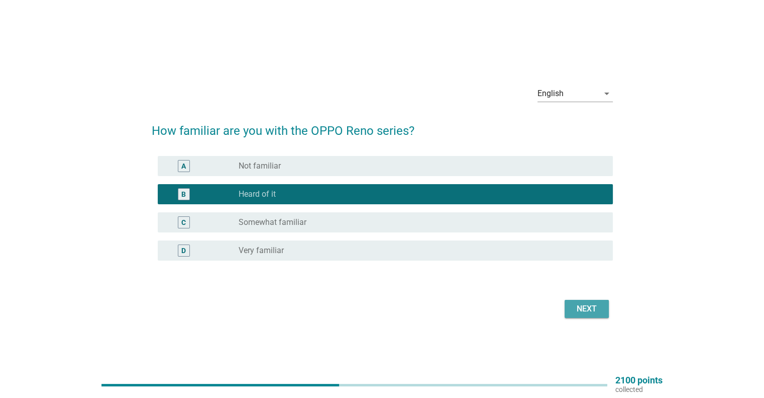
click at [578, 308] on div "Next" at bounding box center [587, 309] width 28 height 12
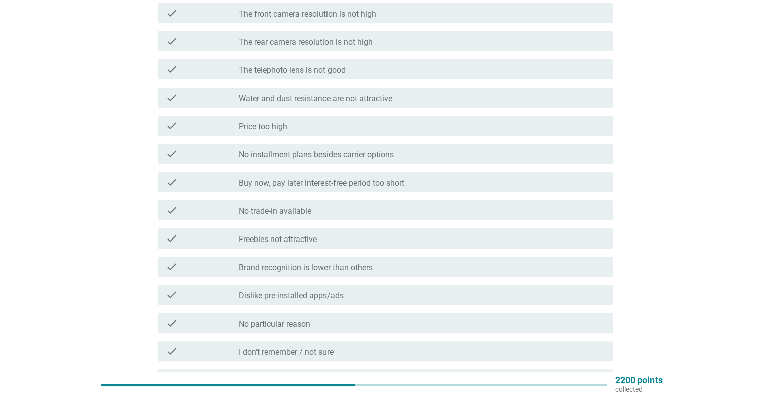
scroll to position [247, 0]
click at [256, 325] on label "No particular reason" at bounding box center [275, 324] width 72 height 10
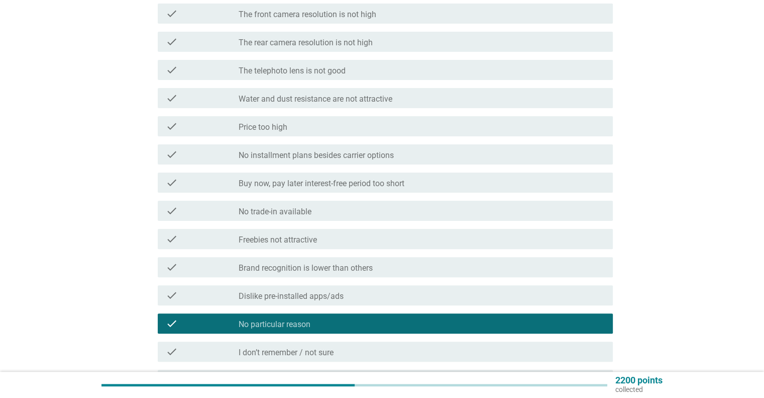
scroll to position [358, 0]
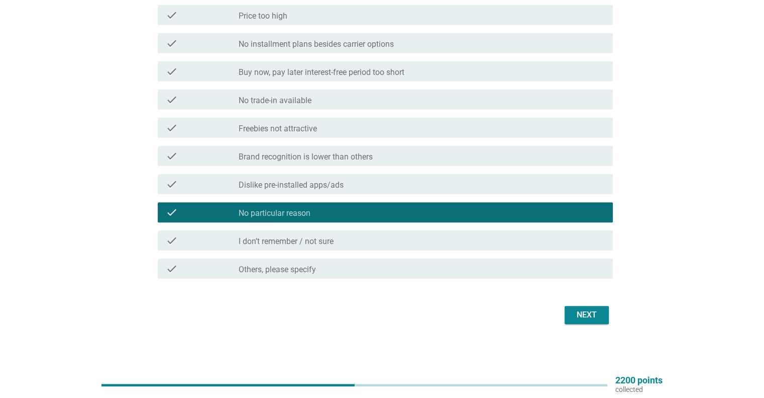
click at [593, 313] on div "Next" at bounding box center [587, 315] width 28 height 12
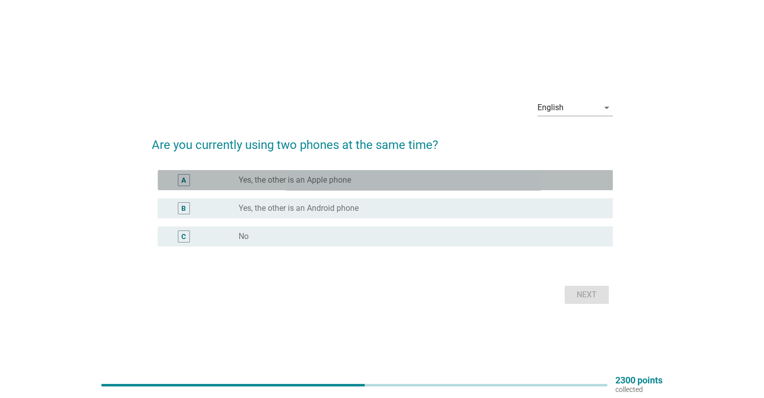
click at [280, 187] on div "A radio_button_unchecked Yes, the other is an Apple phone" at bounding box center [385, 180] width 455 height 20
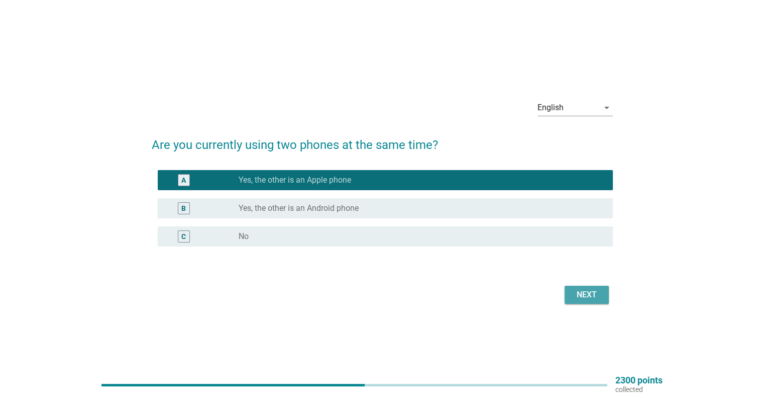
click at [580, 300] on div "Next" at bounding box center [587, 294] width 28 height 12
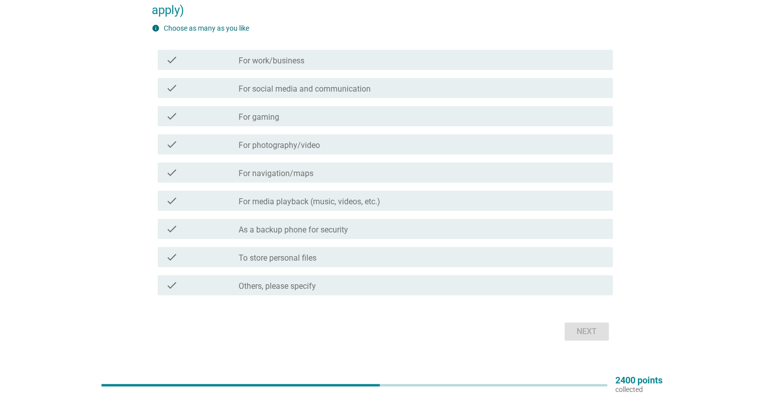
scroll to position [82, 0]
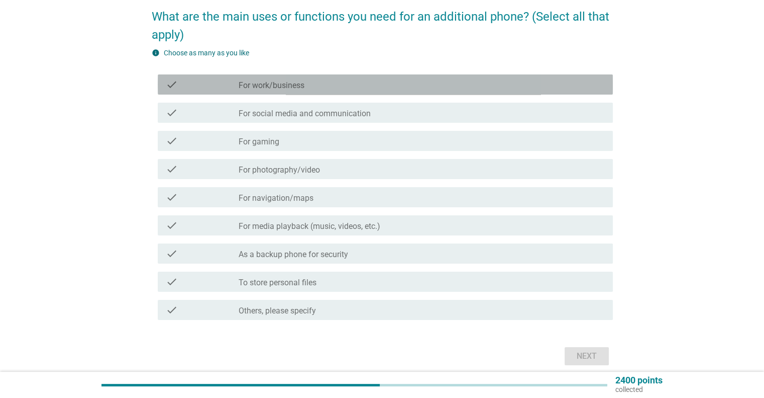
click at [288, 86] on label "For work/business" at bounding box center [272, 85] width 66 height 10
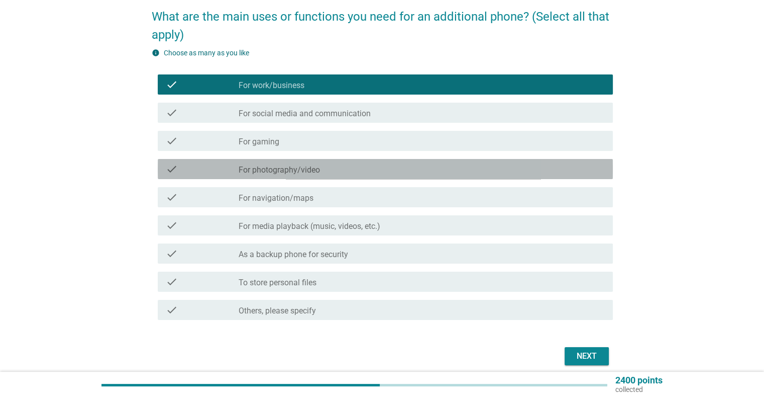
click at [318, 174] on div "check check_box_outline_blank For photography/video" at bounding box center [385, 169] width 455 height 20
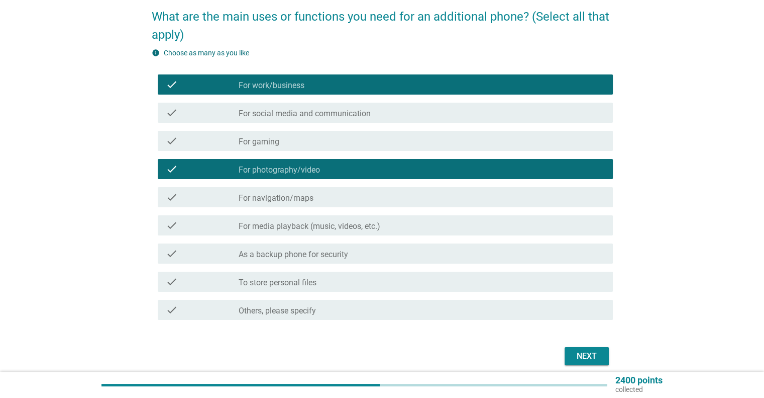
click at [374, 254] on div "check_box_outline_blank As a backup phone for security" at bounding box center [422, 253] width 366 height 12
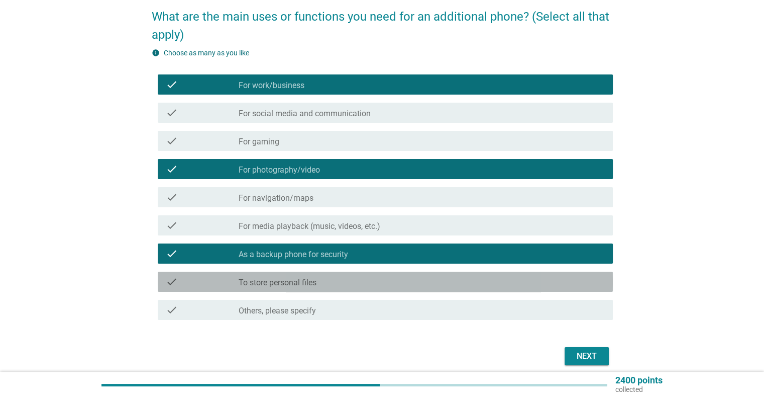
click at [291, 282] on label "To store personal files" at bounding box center [278, 282] width 78 height 10
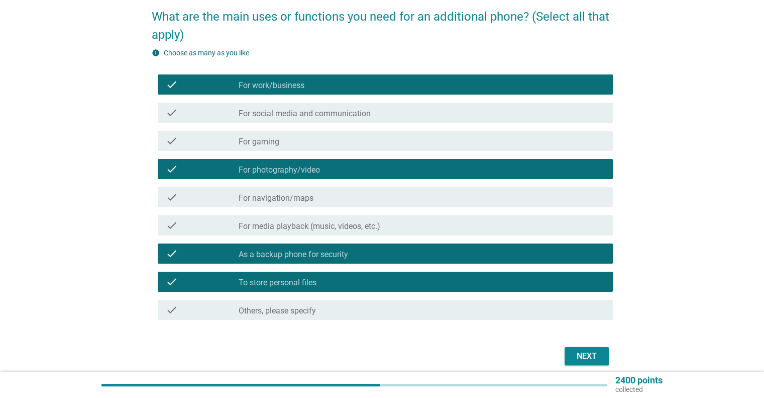
click at [584, 351] on div "Next" at bounding box center [587, 356] width 28 height 12
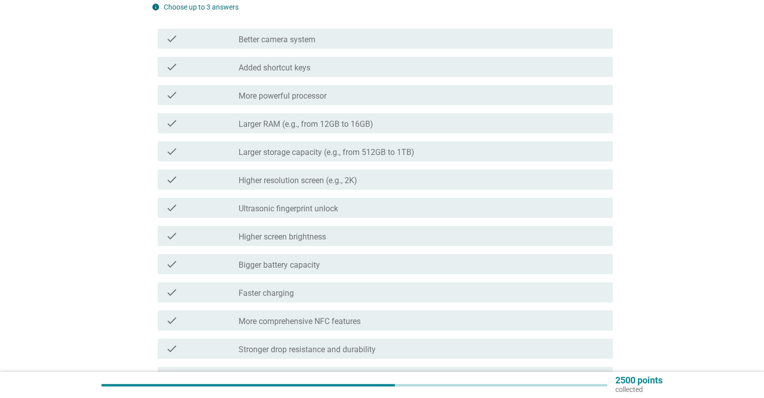
scroll to position [110, 0]
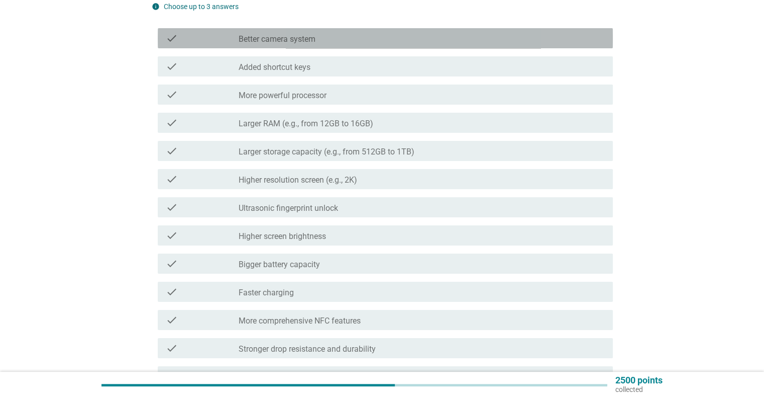
click at [275, 40] on label "Better camera system" at bounding box center [277, 39] width 77 height 10
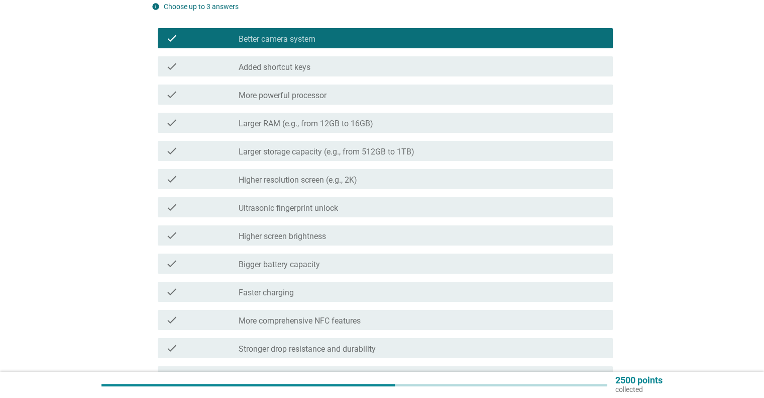
click at [296, 94] on label "More powerful processor" at bounding box center [283, 95] width 88 height 10
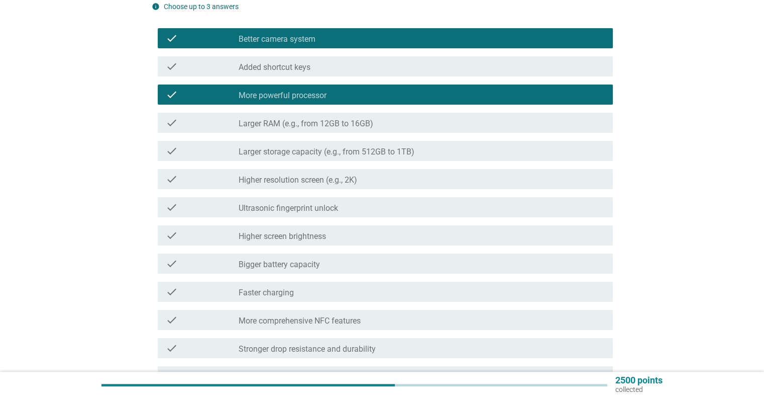
click at [301, 122] on label "Larger RAM (e.g., from 12GB to 16GB)" at bounding box center [306, 124] width 135 height 10
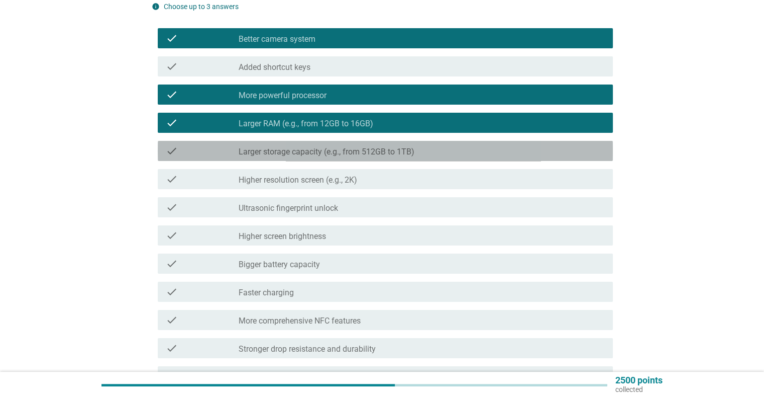
click at [306, 154] on label "Larger storage capacity (e.g., from 512GB to 1TB)" at bounding box center [327, 152] width 176 height 10
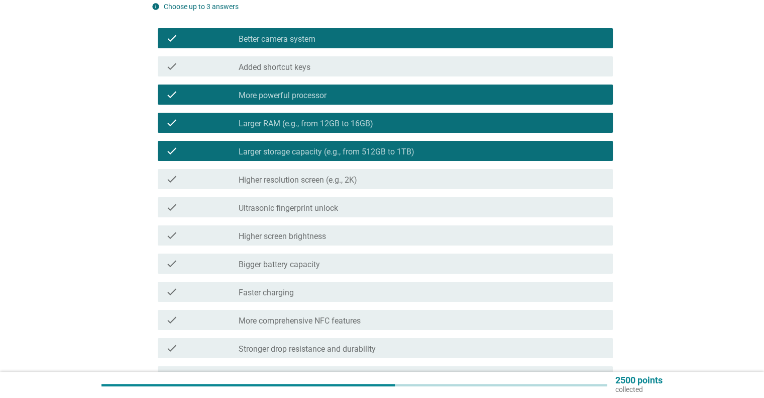
click at [302, 185] on div "check check_box_outline_blank Higher resolution screen (e.g., 2K)" at bounding box center [385, 179] width 455 height 20
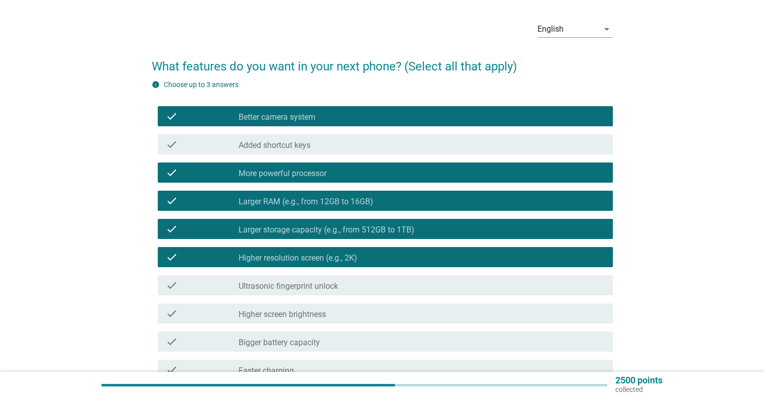
scroll to position [131, 0]
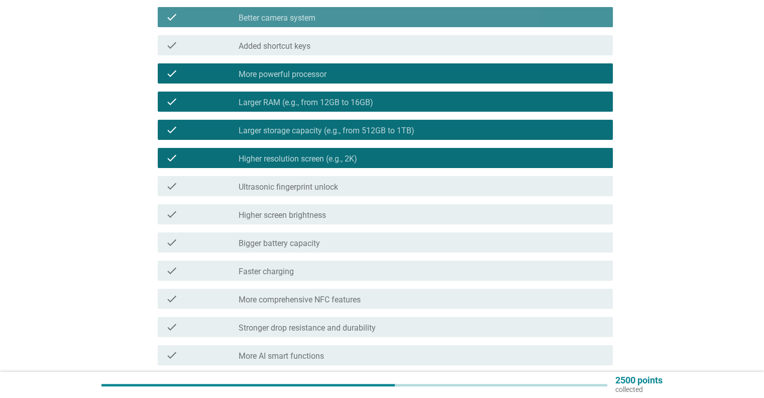
click at [321, 22] on div "check_box Better camera system" at bounding box center [422, 17] width 366 height 12
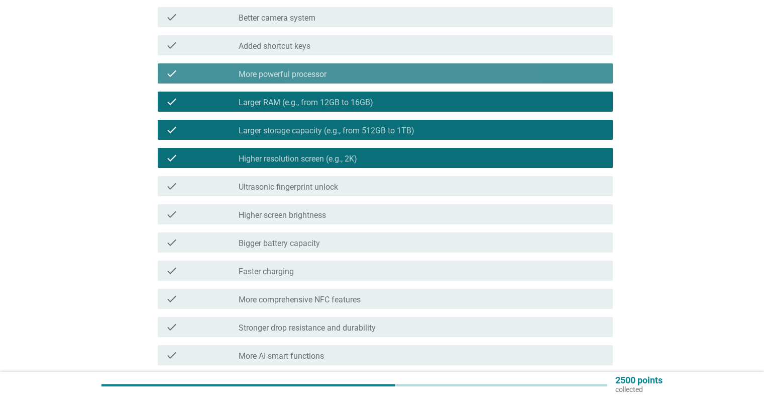
click at [314, 70] on label "More powerful processor" at bounding box center [283, 74] width 88 height 10
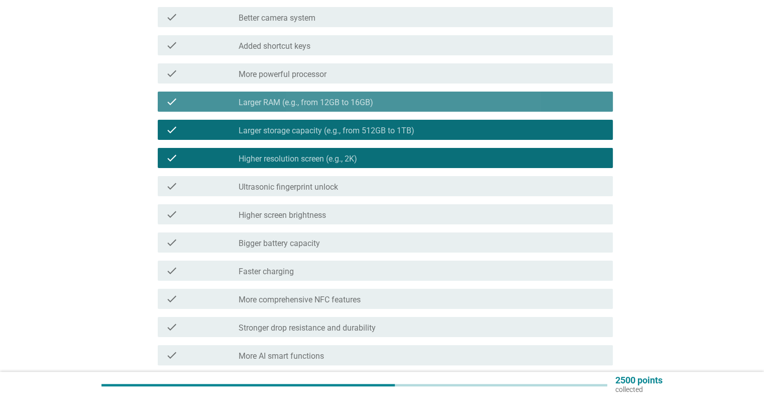
click at [317, 104] on label "Larger RAM (e.g., from 12GB to 16GB)" at bounding box center [306, 103] width 135 height 10
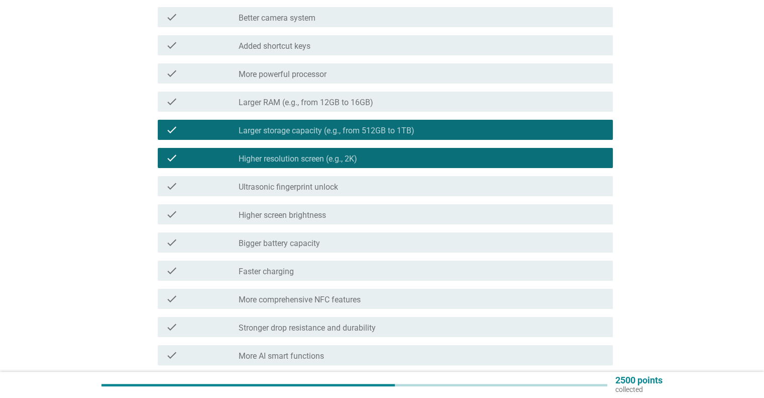
click at [319, 124] on div "check_box Larger storage capacity (e.g., from 512GB to 1TB)" at bounding box center [422, 130] width 366 height 12
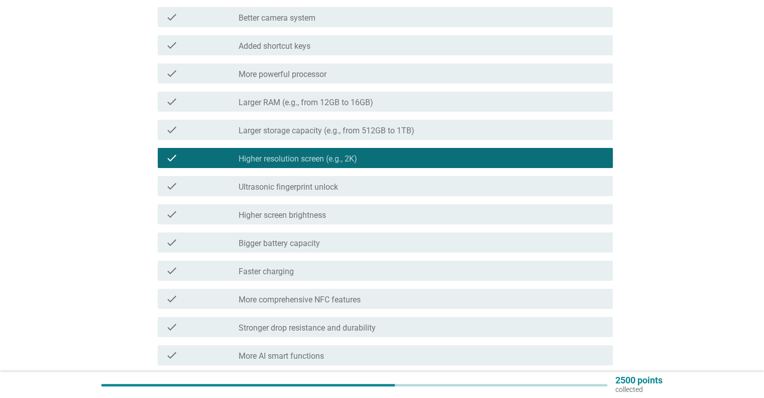
click at [320, 164] on div "check check_box_outline_blank Higher resolution screen (e.g., 2K)" at bounding box center [385, 158] width 455 height 20
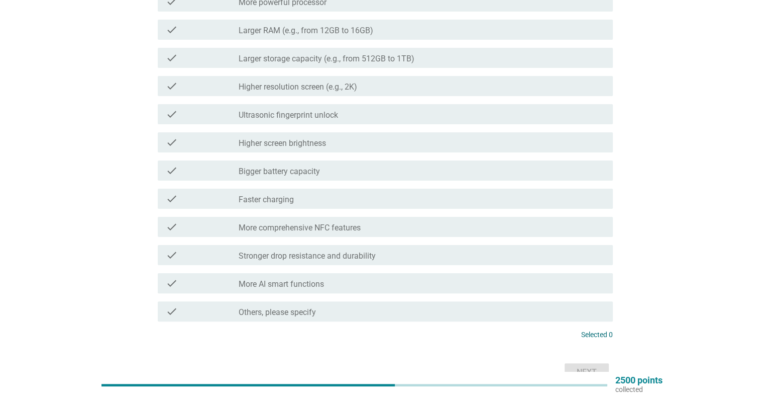
scroll to position [183, 0]
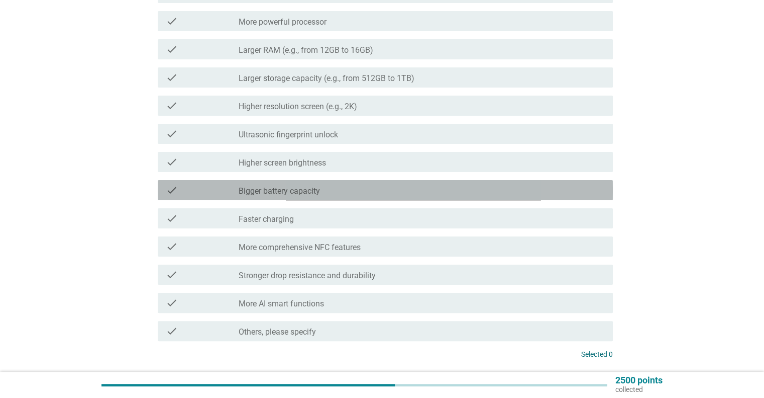
click at [328, 190] on div "check_box_outline_blank Bigger battery capacity" at bounding box center [422, 190] width 366 height 12
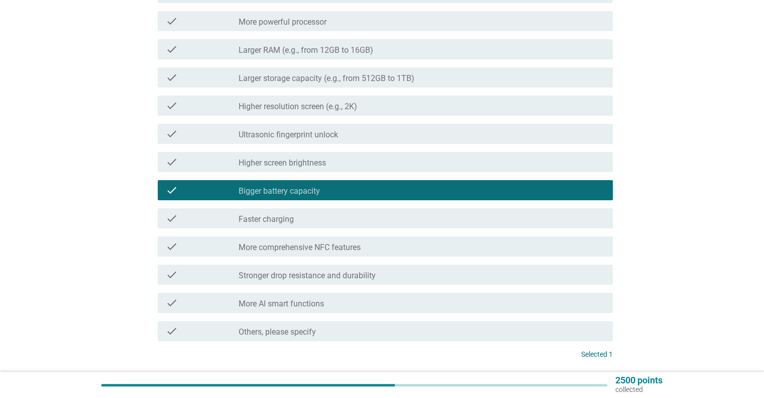
click at [282, 219] on label "Faster charging" at bounding box center [266, 219] width 55 height 10
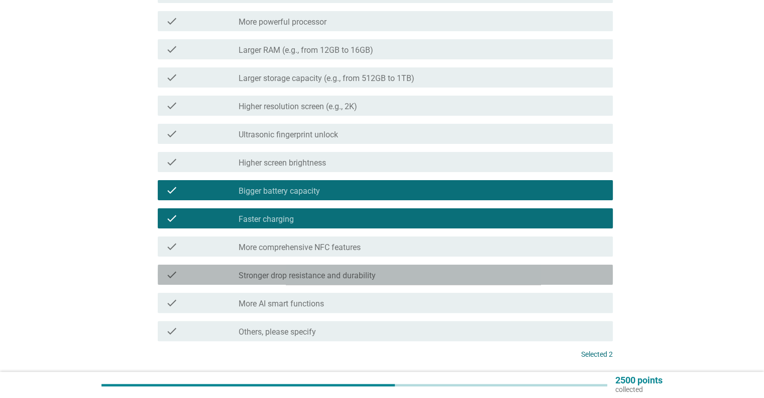
click at [279, 271] on label "Stronger drop resistance and durability" at bounding box center [307, 275] width 137 height 10
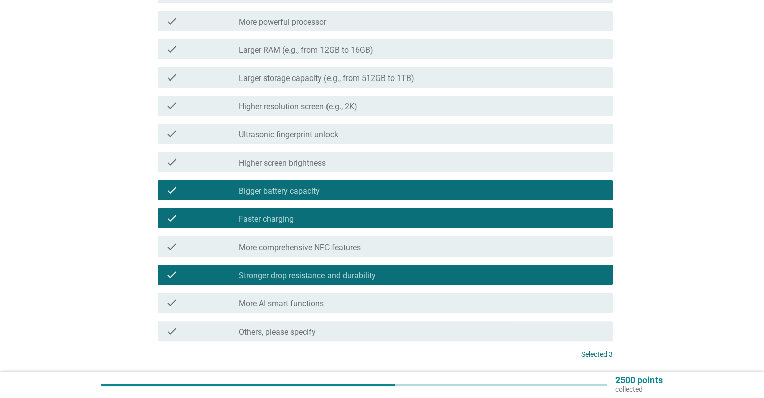
scroll to position [261, 0]
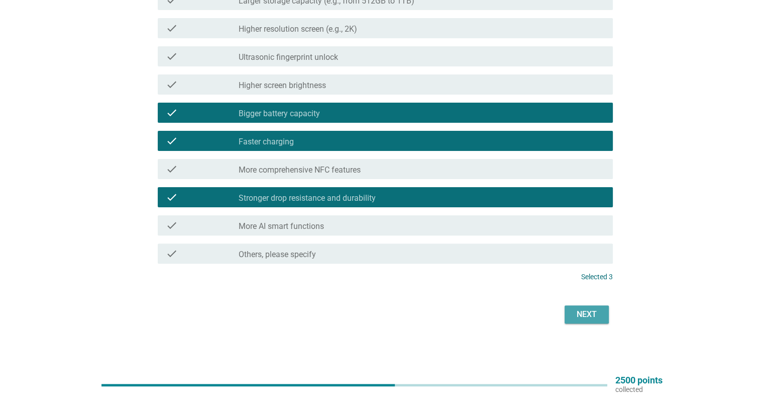
click at [584, 318] on div "Next" at bounding box center [587, 314] width 28 height 12
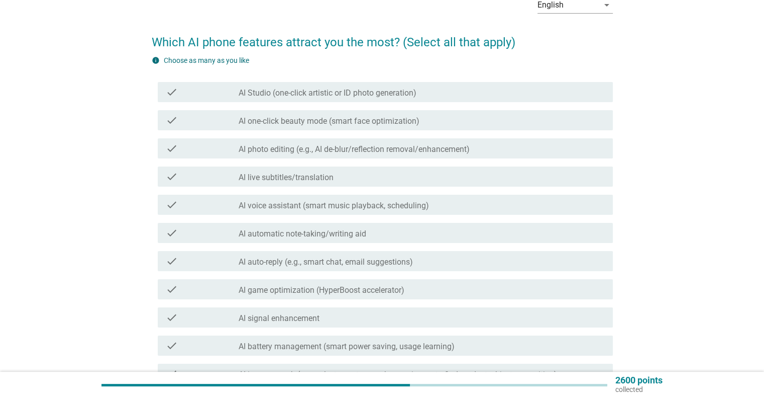
scroll to position [56, 0]
click at [297, 142] on div "check_box_outline_blank AI photo editing (e.g., AI de-blur/reflection removal/e…" at bounding box center [422, 148] width 366 height 12
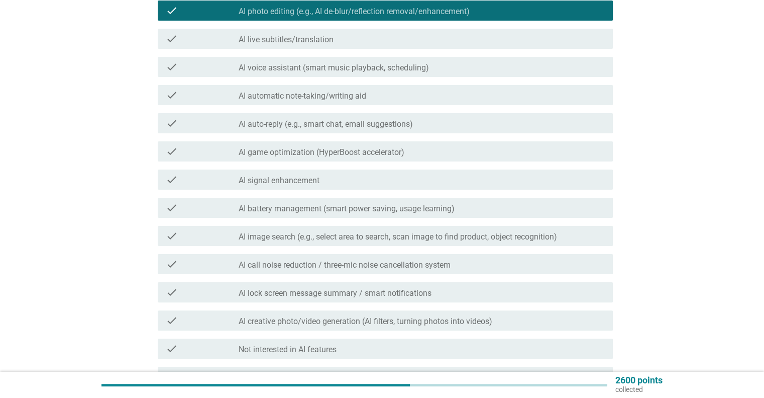
scroll to position [191, 0]
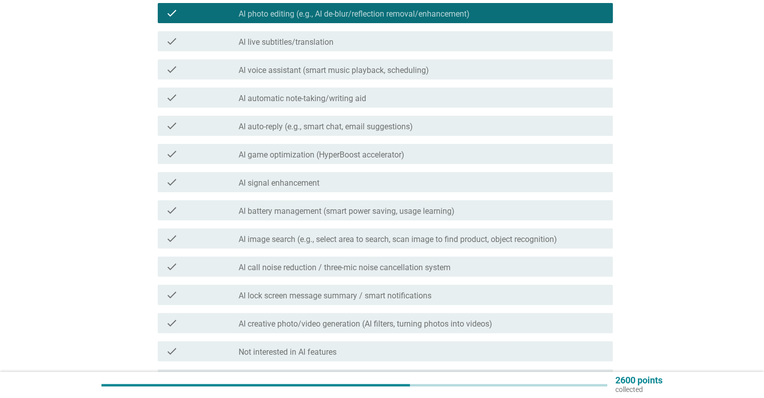
click at [398, 209] on label "AI battery management (smart power saving, usage learning)" at bounding box center [347, 211] width 216 height 10
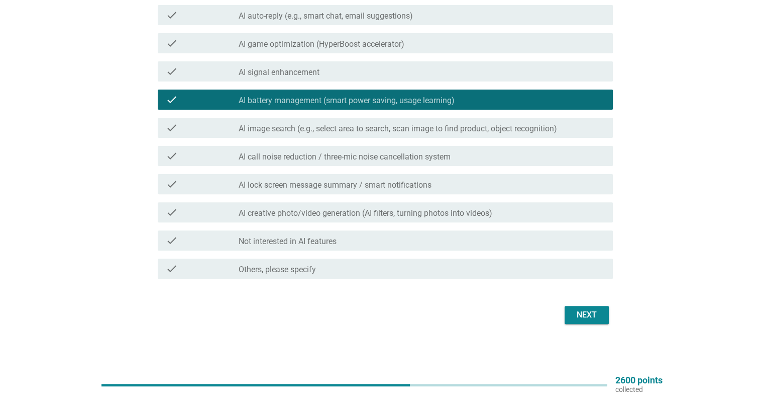
scroll to position [302, 0]
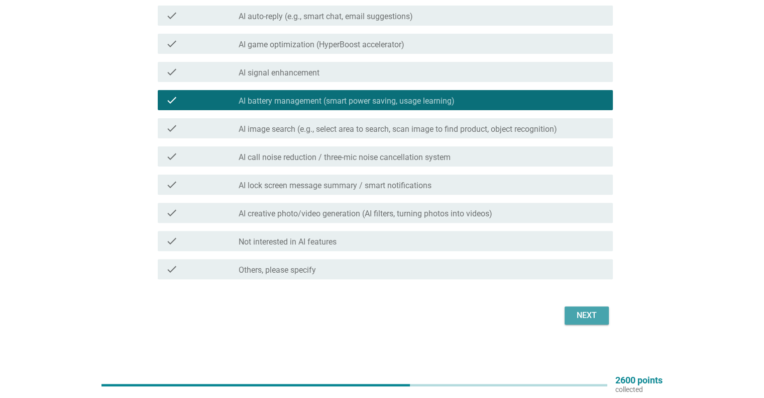
click at [584, 316] on div "Next" at bounding box center [587, 315] width 28 height 12
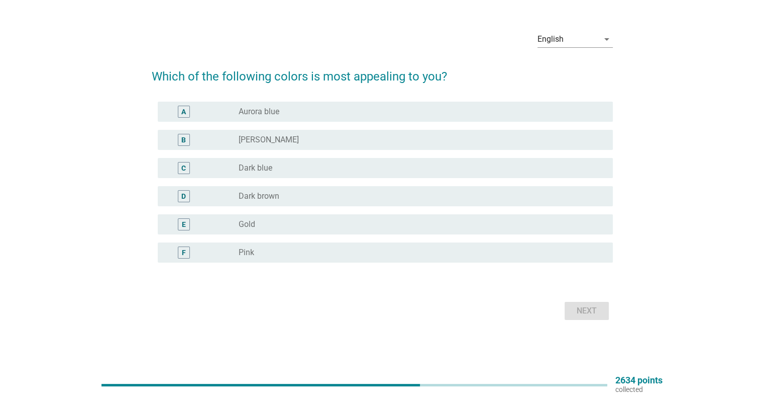
scroll to position [0, 0]
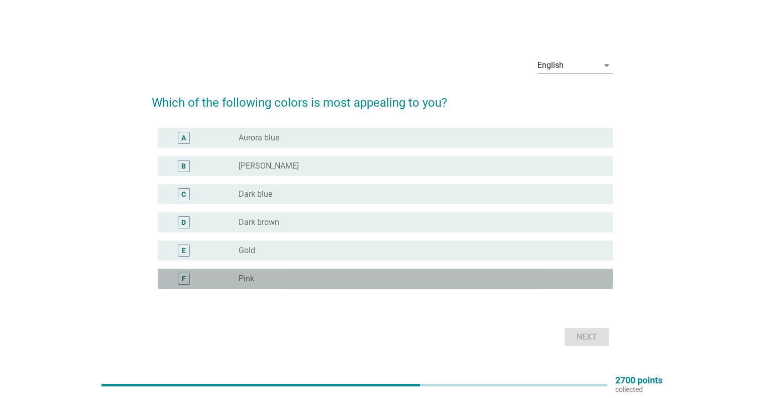
click at [253, 282] on label "Pink" at bounding box center [247, 278] width 16 height 10
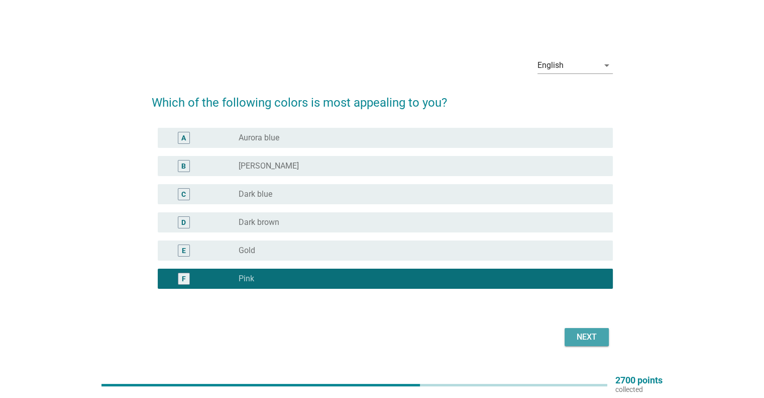
click at [587, 341] on div "Next" at bounding box center [587, 337] width 28 height 12
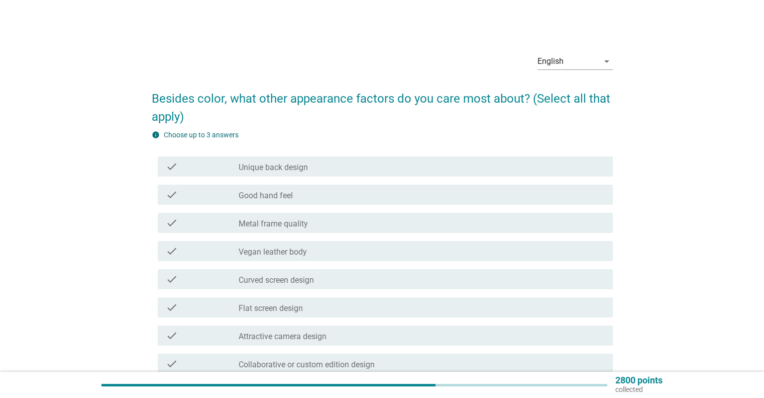
scroll to position [123, 0]
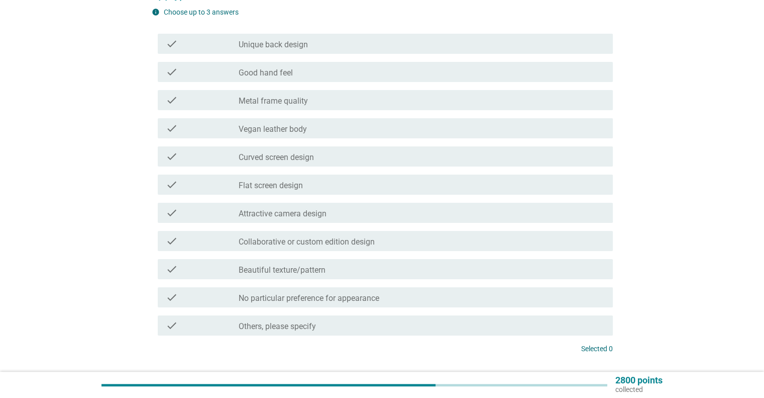
click at [295, 217] on label "Attractive camera design" at bounding box center [283, 214] width 88 height 10
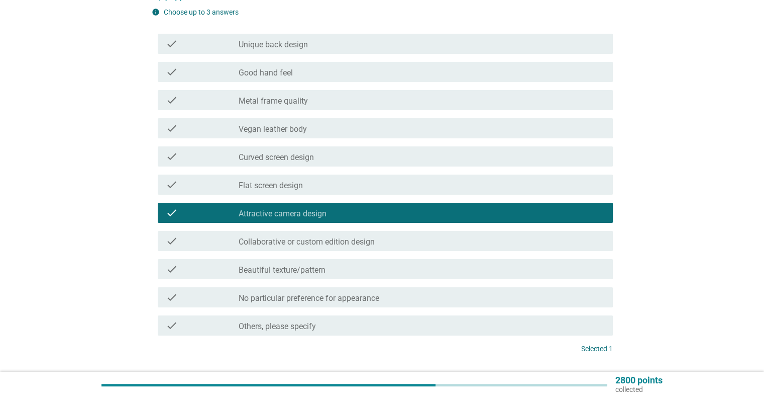
click at [295, 217] on label "Attractive camera design" at bounding box center [283, 214] width 88 height 10
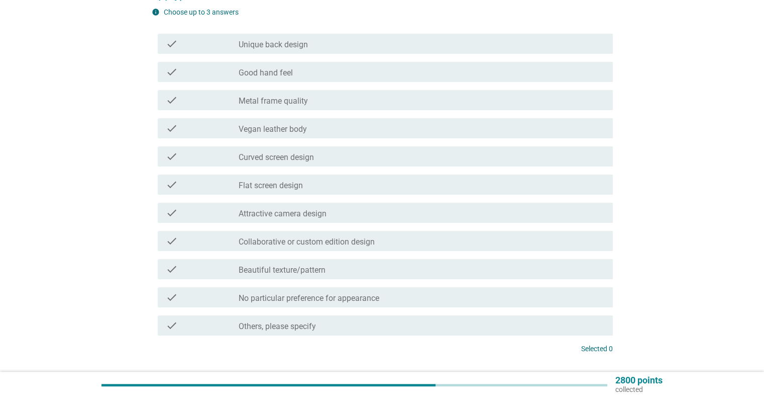
click at [337, 301] on label "No particular preference for appearance" at bounding box center [309, 298] width 141 height 10
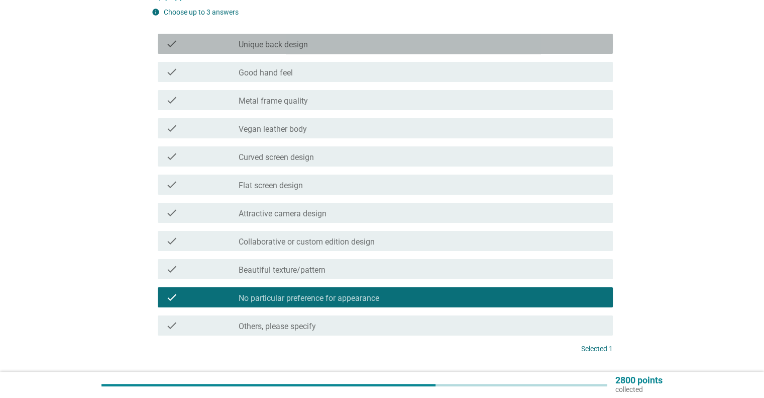
click at [314, 47] on div "check_box_outline_blank Unique back design" at bounding box center [422, 44] width 366 height 12
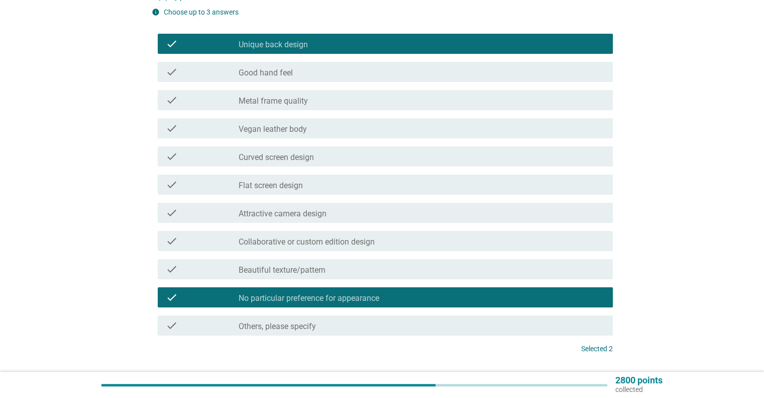
click at [314, 47] on div "check_box_outline_blank Unique back design" at bounding box center [422, 44] width 366 height 12
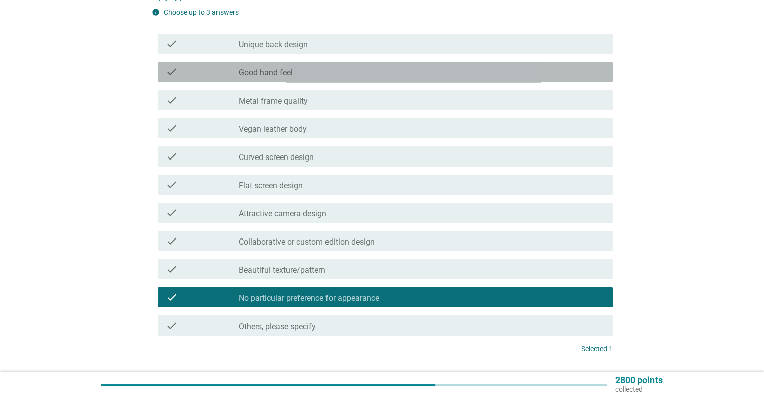
click at [309, 65] on div "check check_box_outline_blank Good hand feel" at bounding box center [385, 72] width 455 height 20
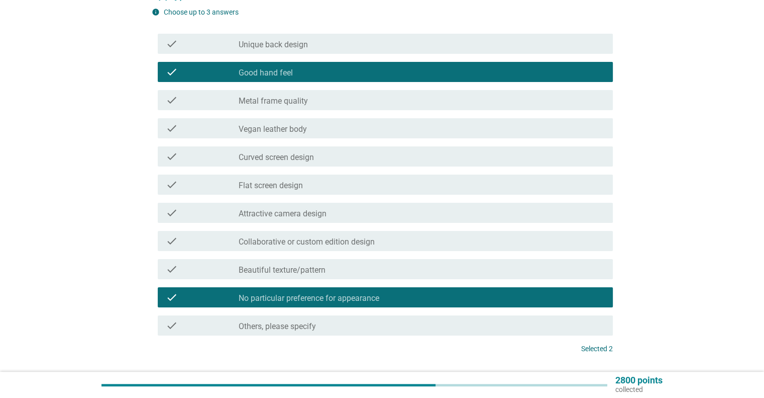
click at [305, 94] on div "check_box_outline_blank Metal frame quality" at bounding box center [422, 100] width 366 height 12
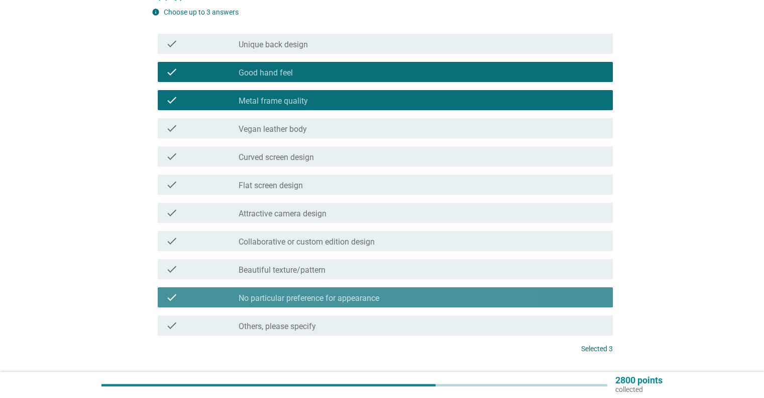
click at [337, 296] on label "No particular preference for appearance" at bounding box center [309, 298] width 141 height 10
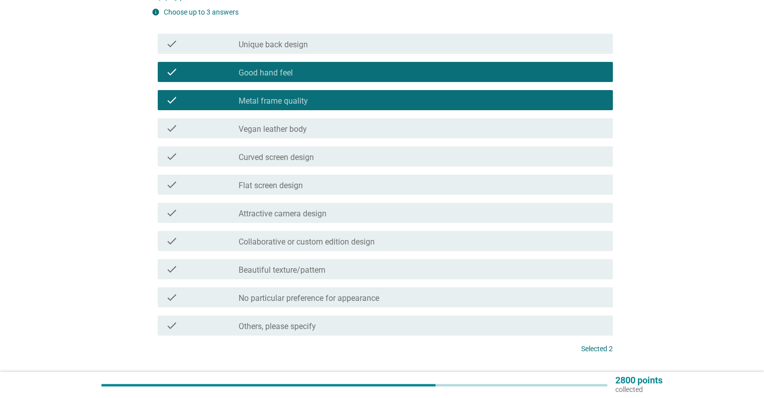
click at [329, 186] on div "check_box_outline_blank Flat screen design" at bounding box center [422, 184] width 366 height 12
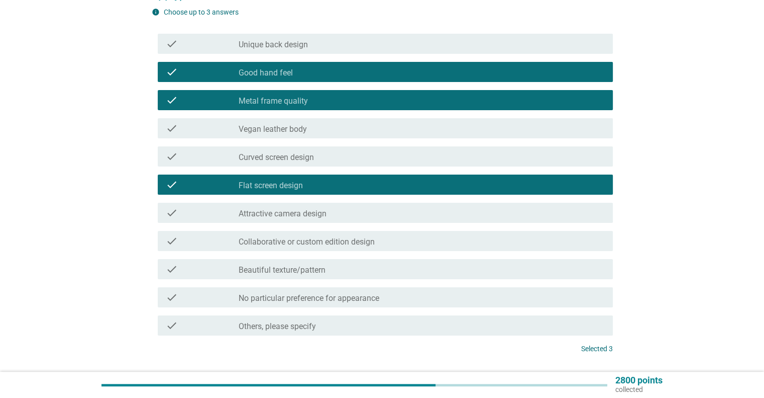
scroll to position [195, 0]
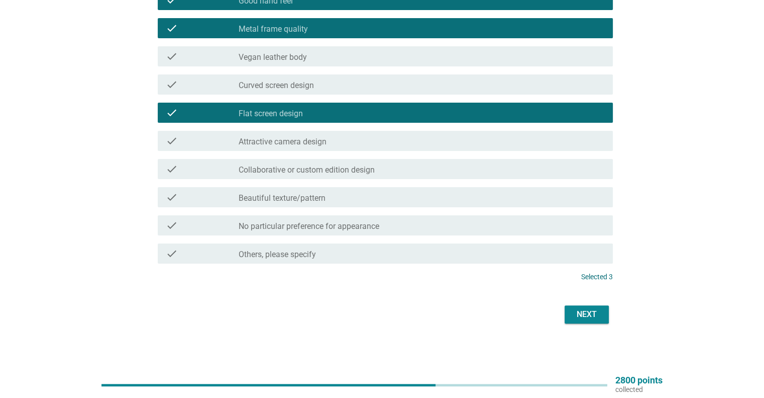
click at [585, 316] on div "Next" at bounding box center [587, 314] width 28 height 12
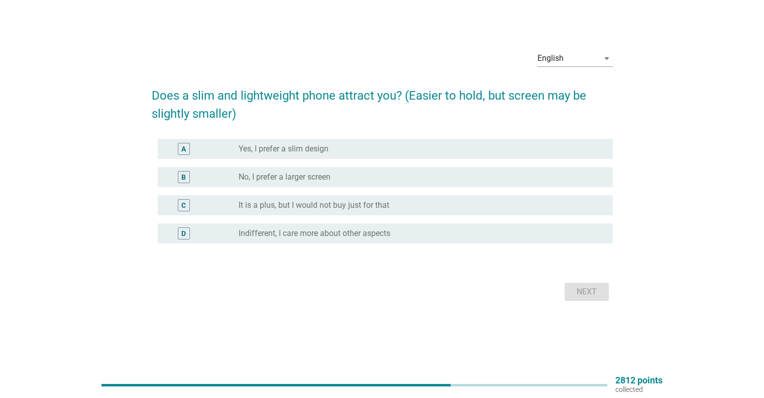
scroll to position [0, 0]
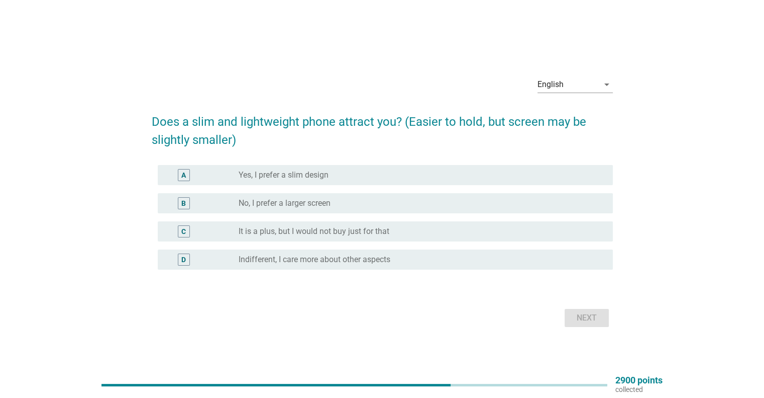
click at [309, 186] on div "A radio_button_unchecked Yes, I prefer a slim design" at bounding box center [382, 175] width 461 height 28
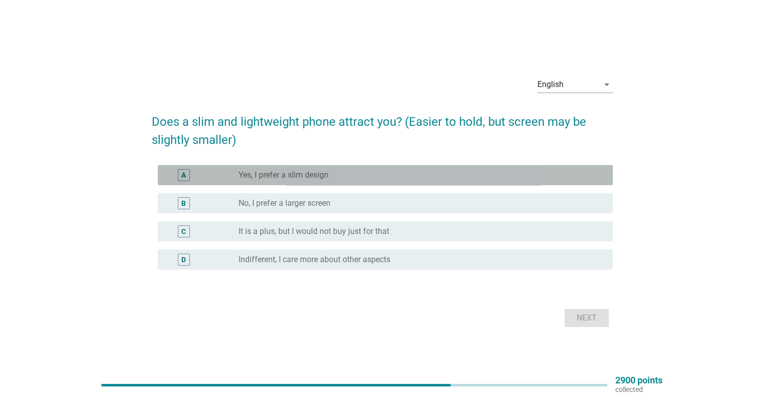
click at [321, 175] on label "Yes, I prefer a slim design" at bounding box center [284, 175] width 90 height 10
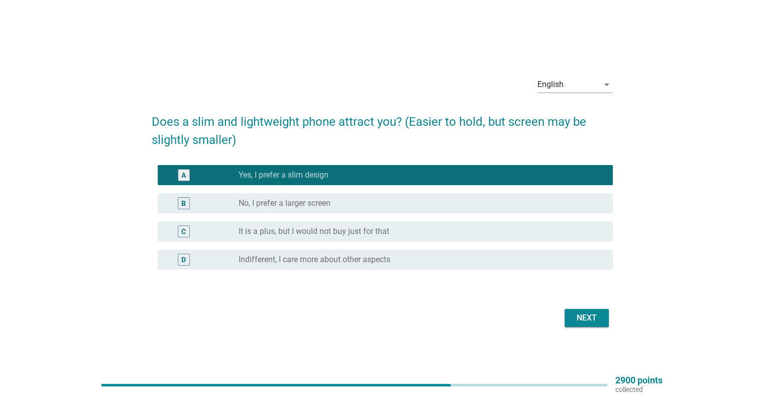
click at [378, 223] on div "C radio_button_unchecked It is a plus, but I would not buy just for that" at bounding box center [385, 231] width 455 height 20
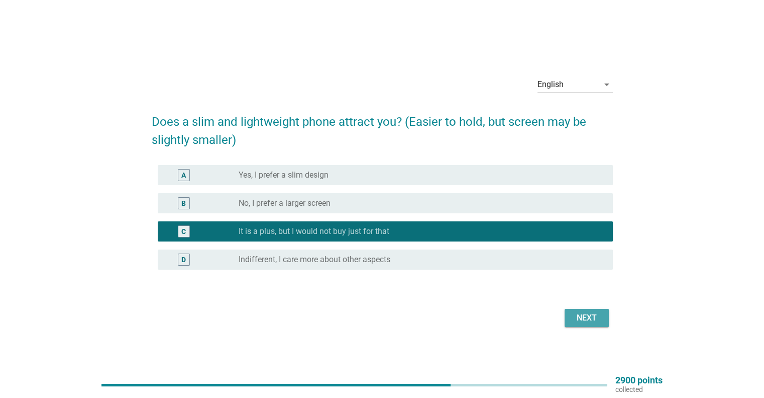
click at [593, 317] on div "Next" at bounding box center [587, 318] width 28 height 12
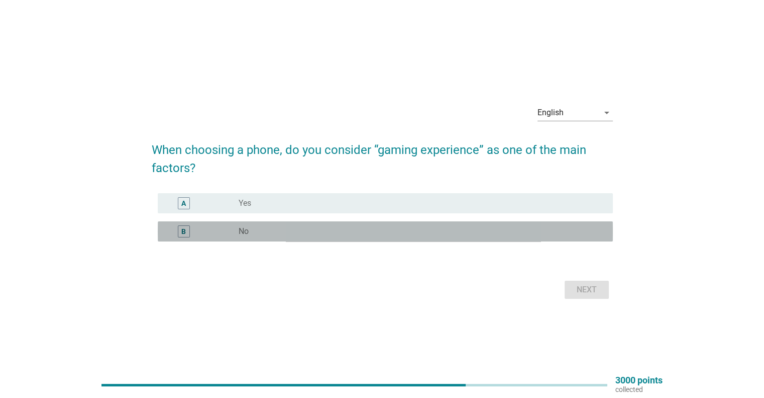
click at [256, 230] on div "radio_button_unchecked No" at bounding box center [418, 231] width 358 height 10
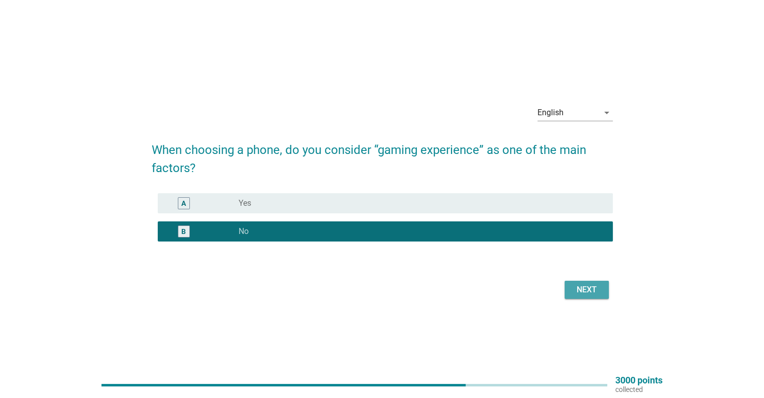
click at [597, 287] on div "Next" at bounding box center [587, 289] width 28 height 12
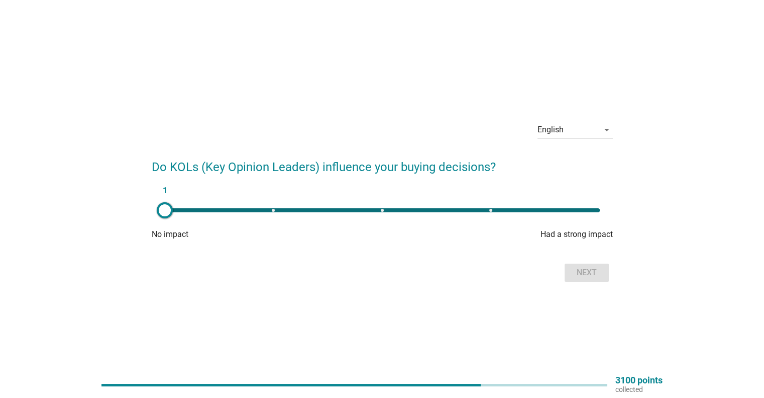
click at [490, 212] on div "1" at bounding box center [382, 210] width 451 height 20
click at [383, 212] on div "4" at bounding box center [382, 210] width 451 height 20
type input "3"
click at [589, 275] on div "Next" at bounding box center [587, 272] width 28 height 12
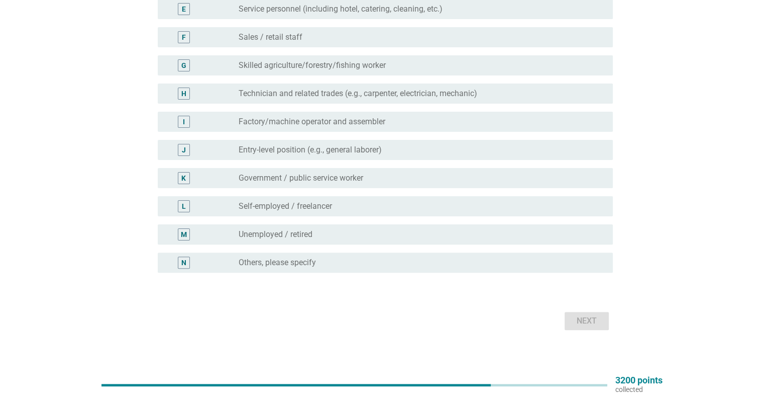
scroll to position [237, 0]
click at [237, 176] on div "K" at bounding box center [202, 178] width 73 height 12
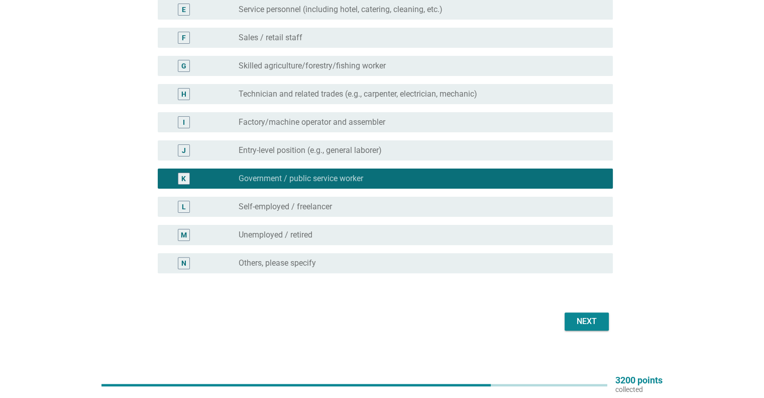
click at [582, 321] on div "Next" at bounding box center [587, 321] width 28 height 12
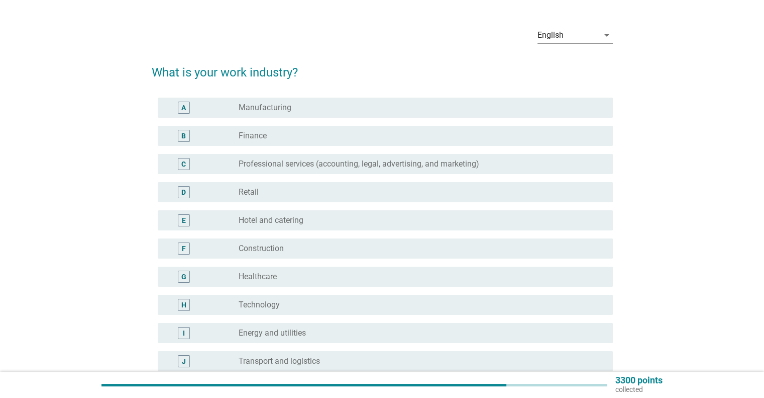
scroll to position [0, 0]
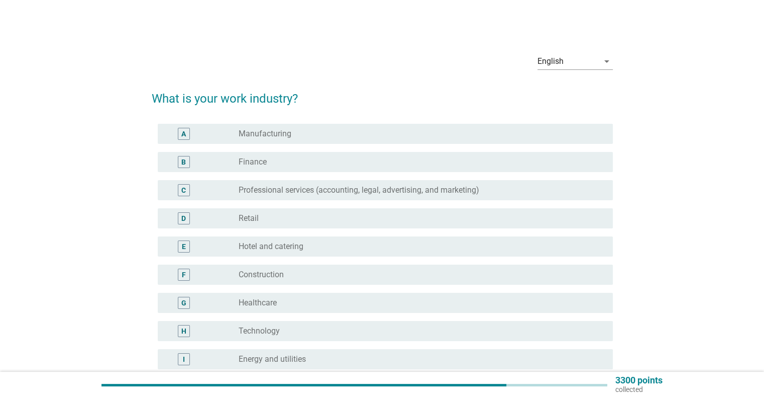
click at [329, 184] on div "radio_button_unchecked Professional services (accounting, legal, advertising, a…" at bounding box center [422, 190] width 366 height 12
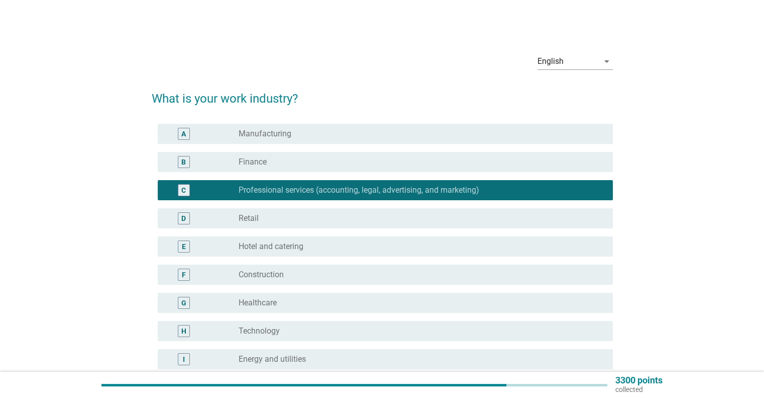
scroll to position [243, 0]
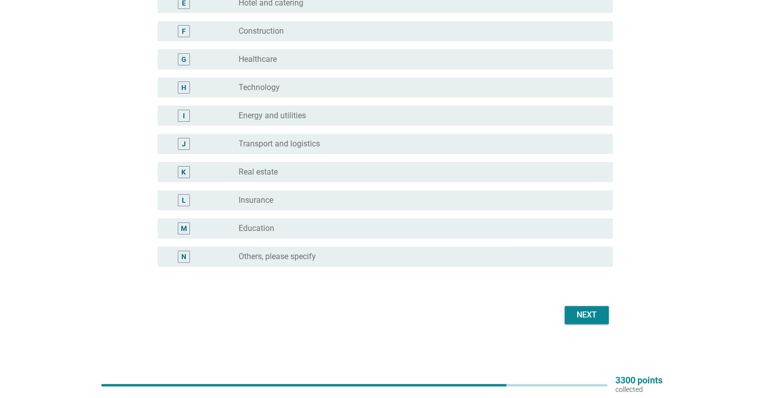
click at [595, 310] on div "Next" at bounding box center [587, 315] width 28 height 12
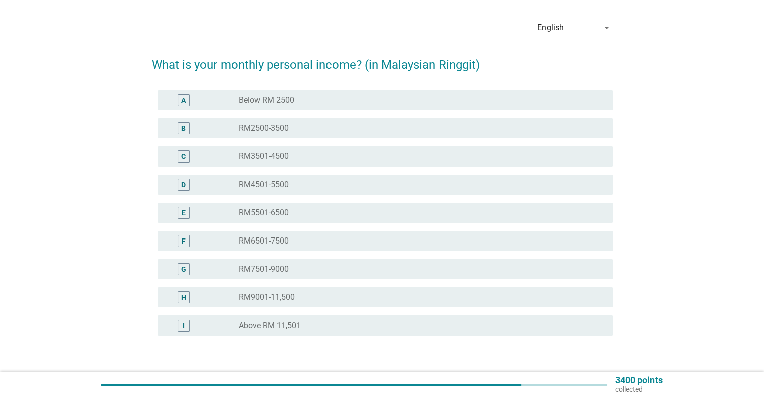
scroll to position [33, 0]
click at [281, 184] on label "RM4501-5500" at bounding box center [264, 185] width 50 height 10
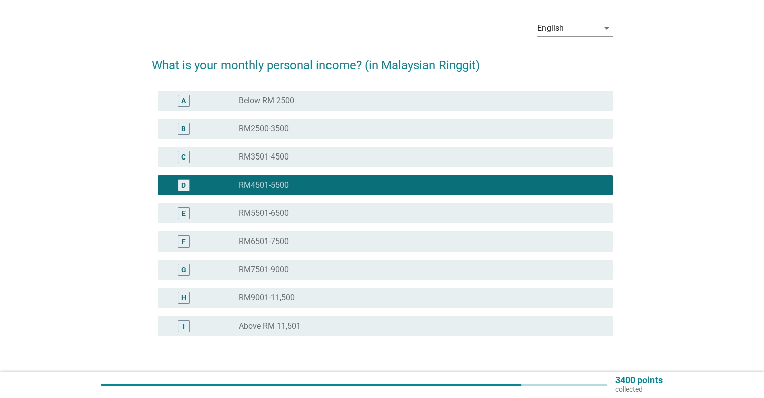
scroll to position [103, 0]
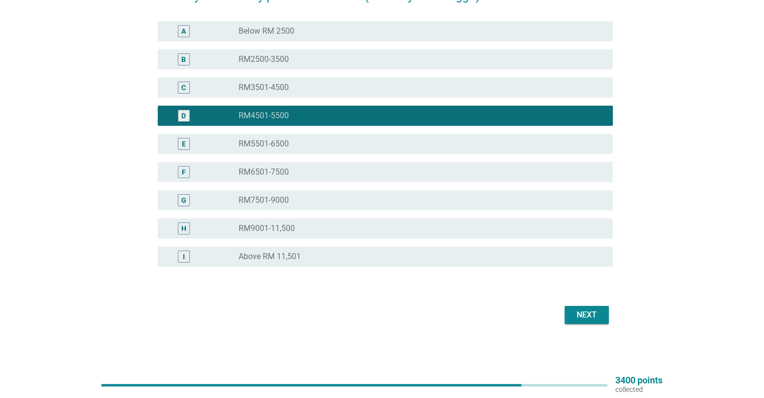
click at [593, 307] on button "Next" at bounding box center [587, 315] width 44 height 18
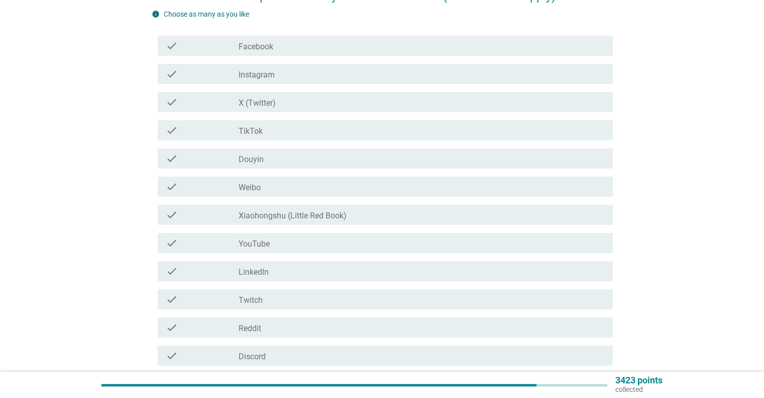
scroll to position [0, 0]
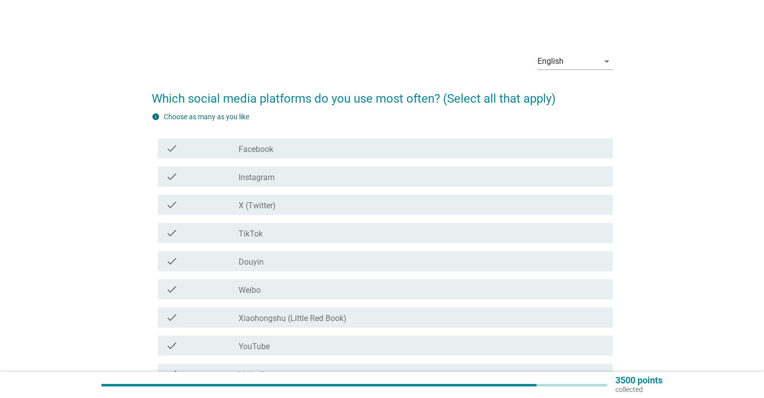
click at [269, 155] on div "check check_box_outline_blank Facebook" at bounding box center [385, 148] width 455 height 20
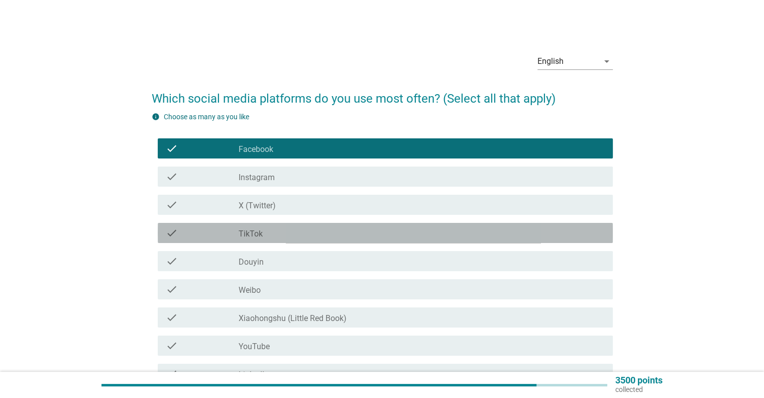
click at [254, 233] on label "TikTok" at bounding box center [251, 234] width 24 height 10
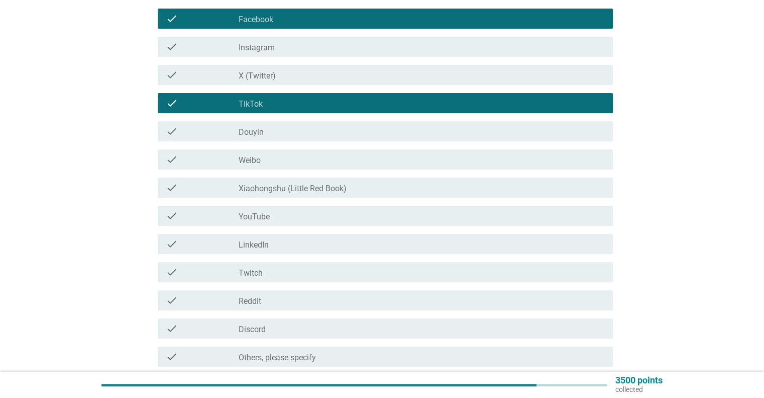
scroll to position [130, 0]
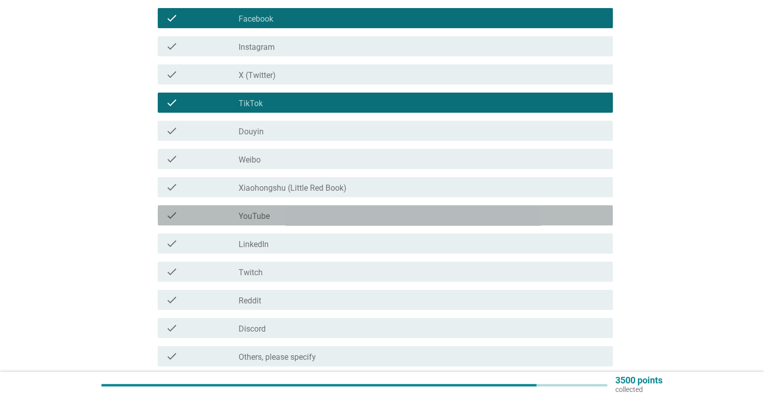
click at [268, 219] on label "YouTube" at bounding box center [254, 216] width 31 height 10
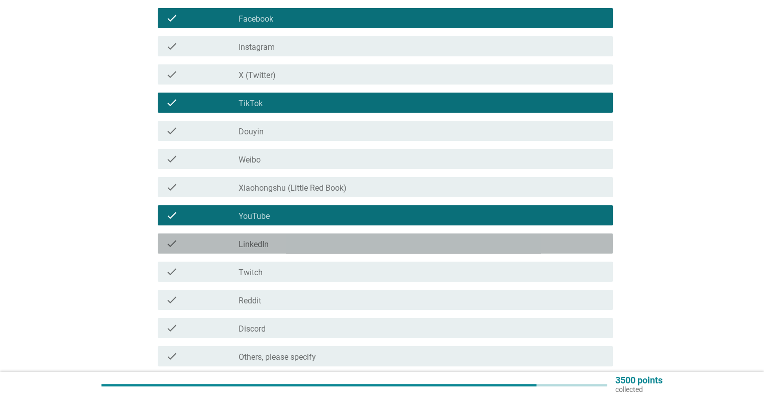
click at [265, 235] on div "check check_box_outline_blank LinkedIn" at bounding box center [385, 243] width 455 height 20
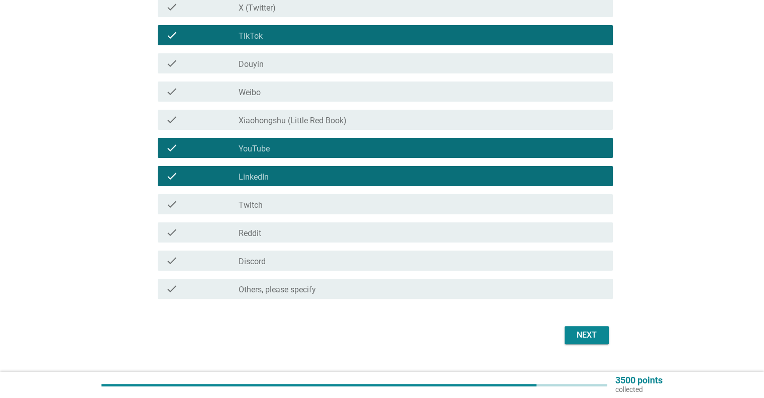
scroll to position [198, 0]
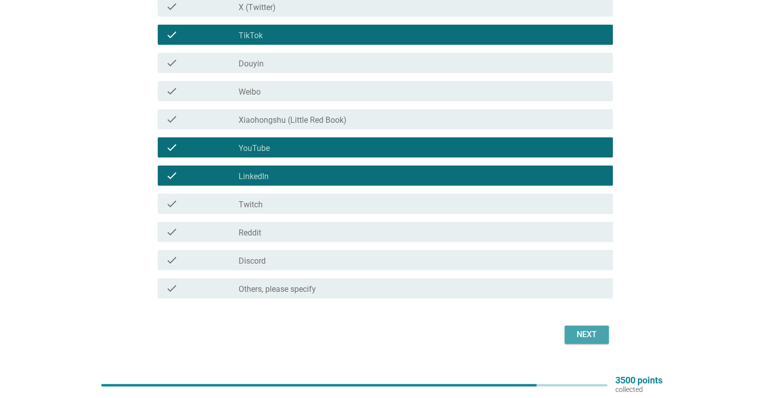
click at [590, 330] on div "Next" at bounding box center [587, 334] width 28 height 12
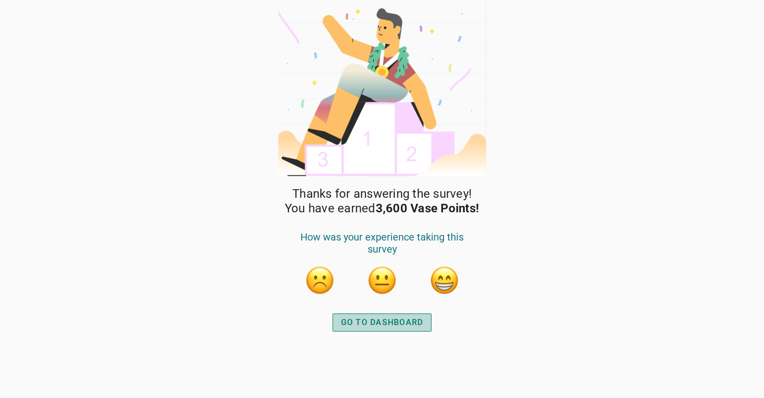
click at [390, 328] on button "GO TO DASHBOARD" at bounding box center [383, 322] width 100 height 18
